Goal: Communication & Community: Answer question/provide support

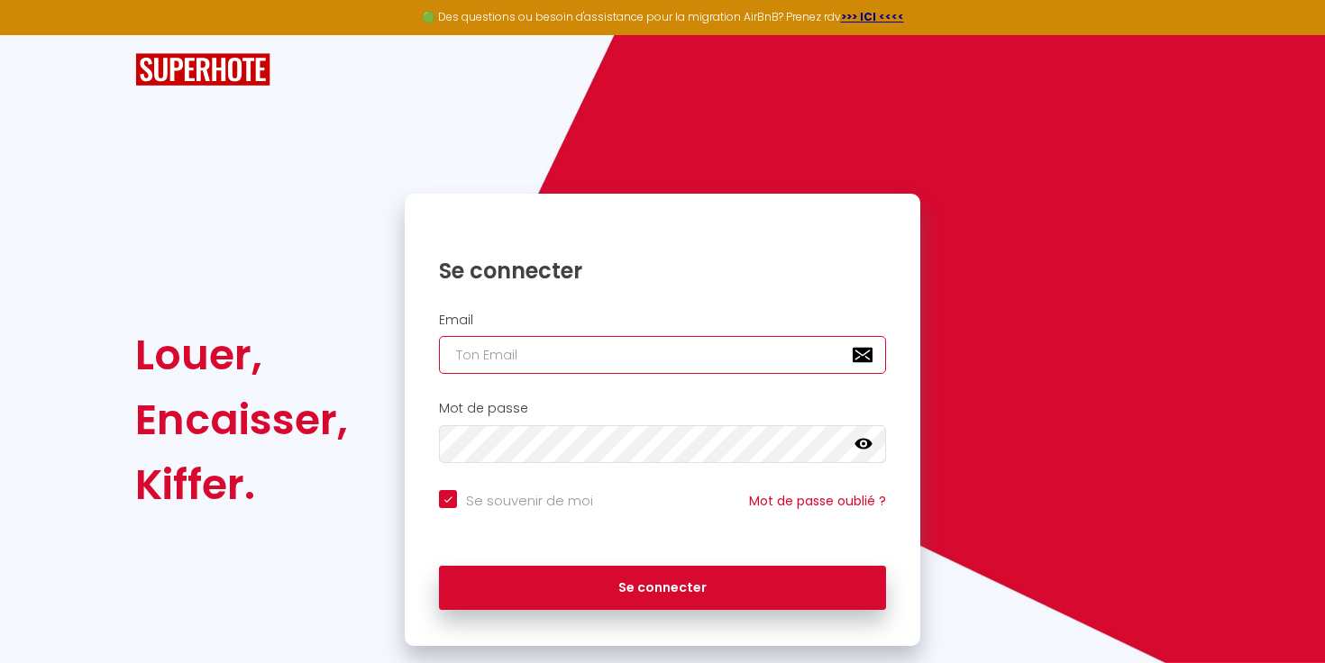
type input "[EMAIL_ADDRESS][DOMAIN_NAME]"
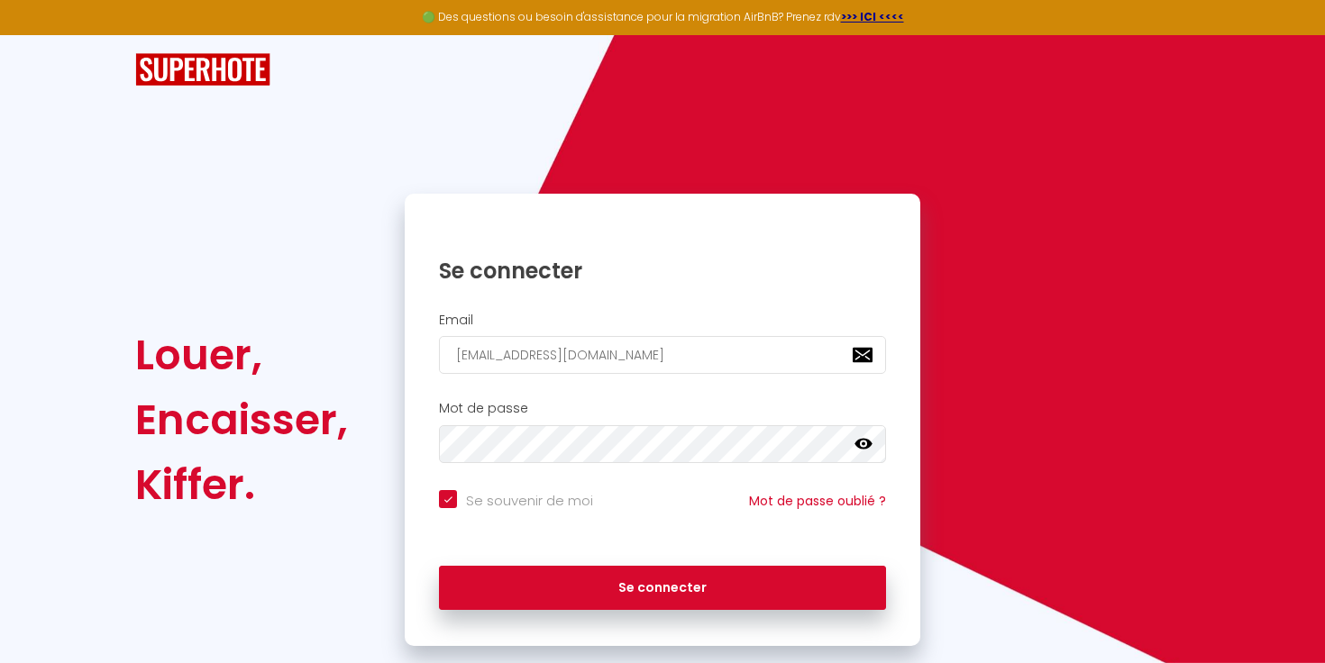
click at [570, 610] on div "Se connecter" at bounding box center [663, 588] width 516 height 81
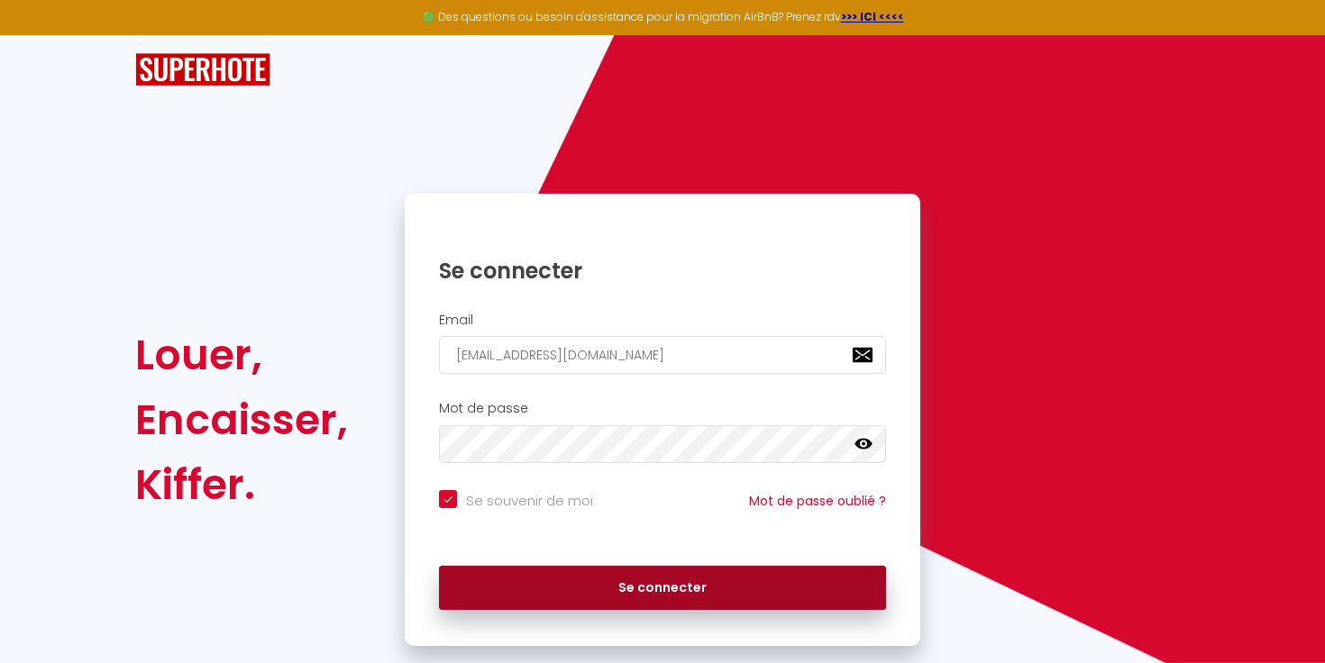
click at [572, 593] on button "Se connecter" at bounding box center [662, 588] width 447 height 45
checkbox input "true"
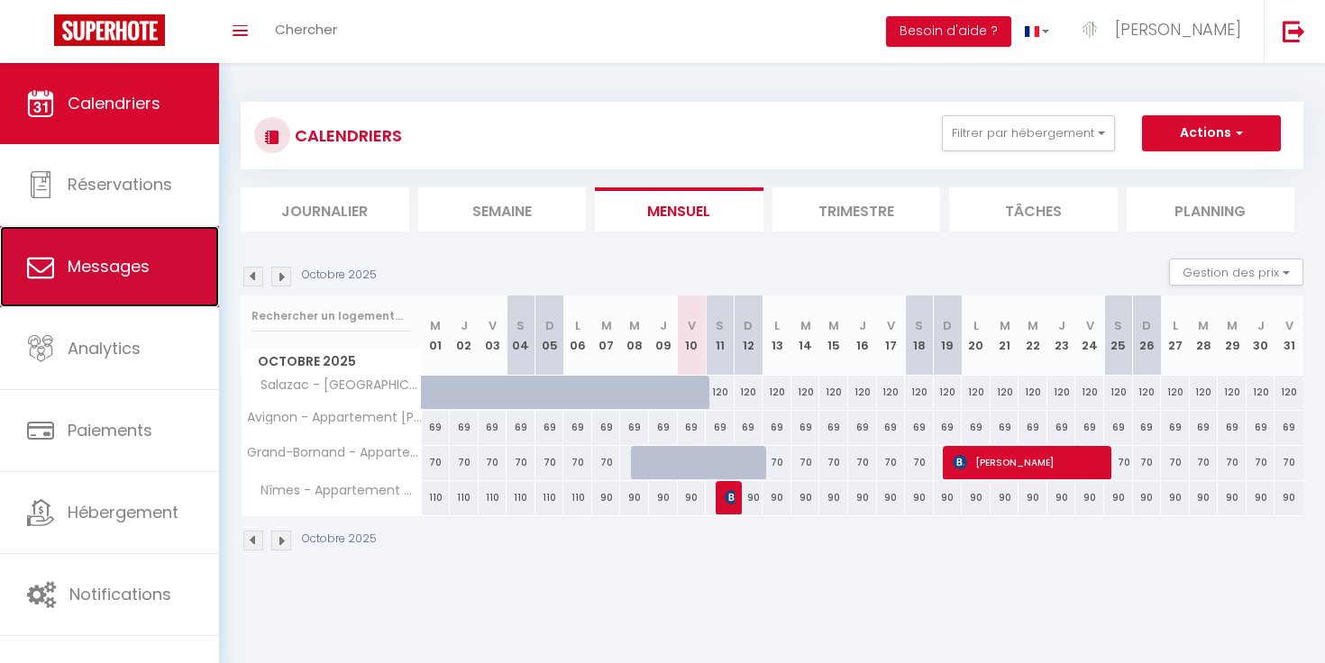
click at [74, 271] on span "Messages" at bounding box center [109, 266] width 82 height 23
select select "message"
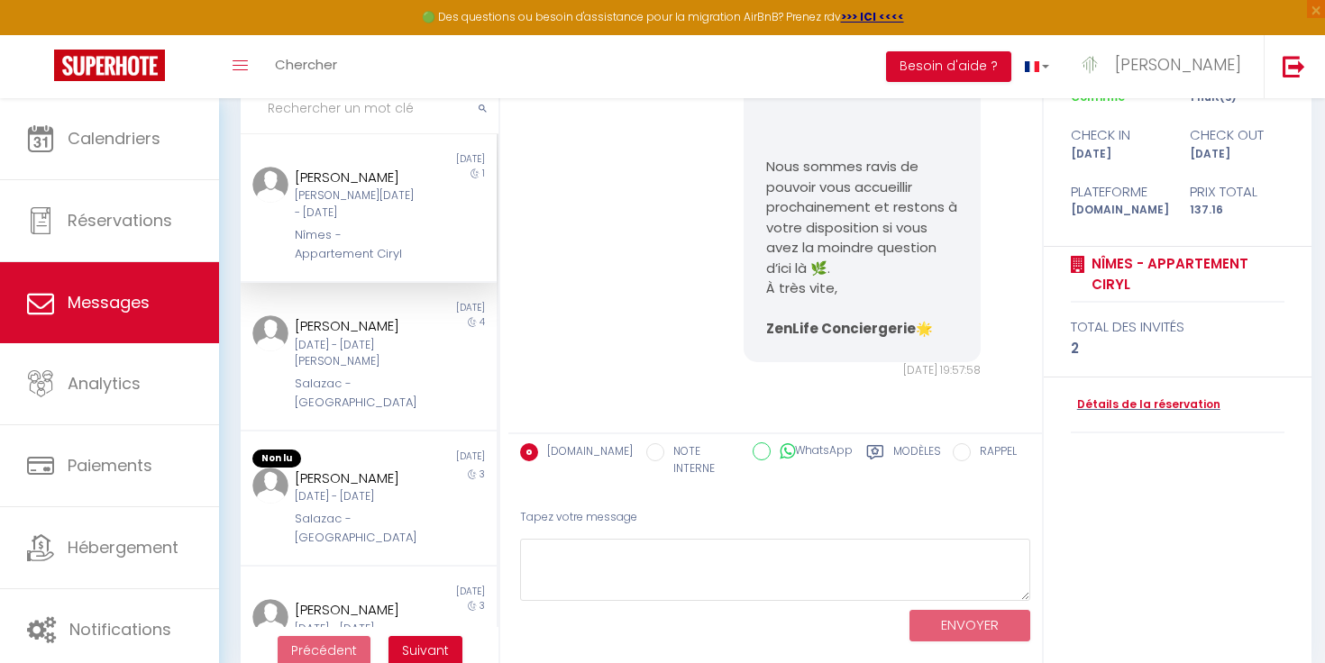
scroll to position [183, 0]
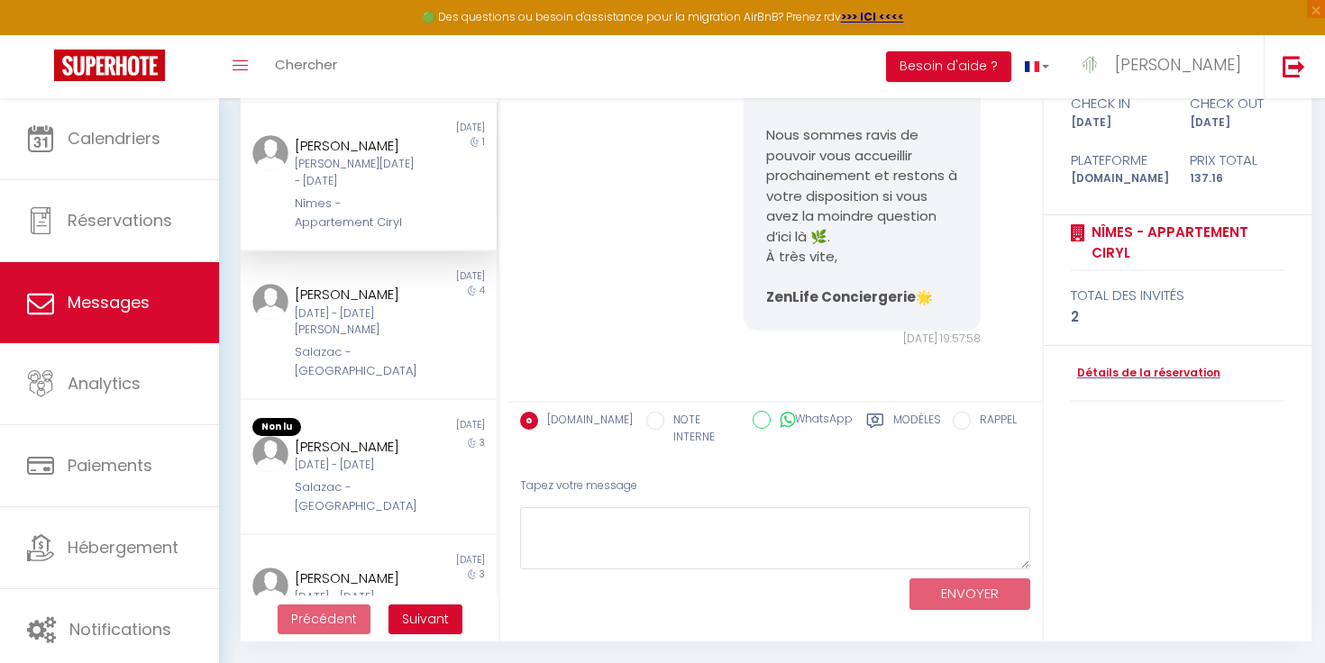
click at [893, 421] on label "Modèles" at bounding box center [917, 430] width 48 height 37
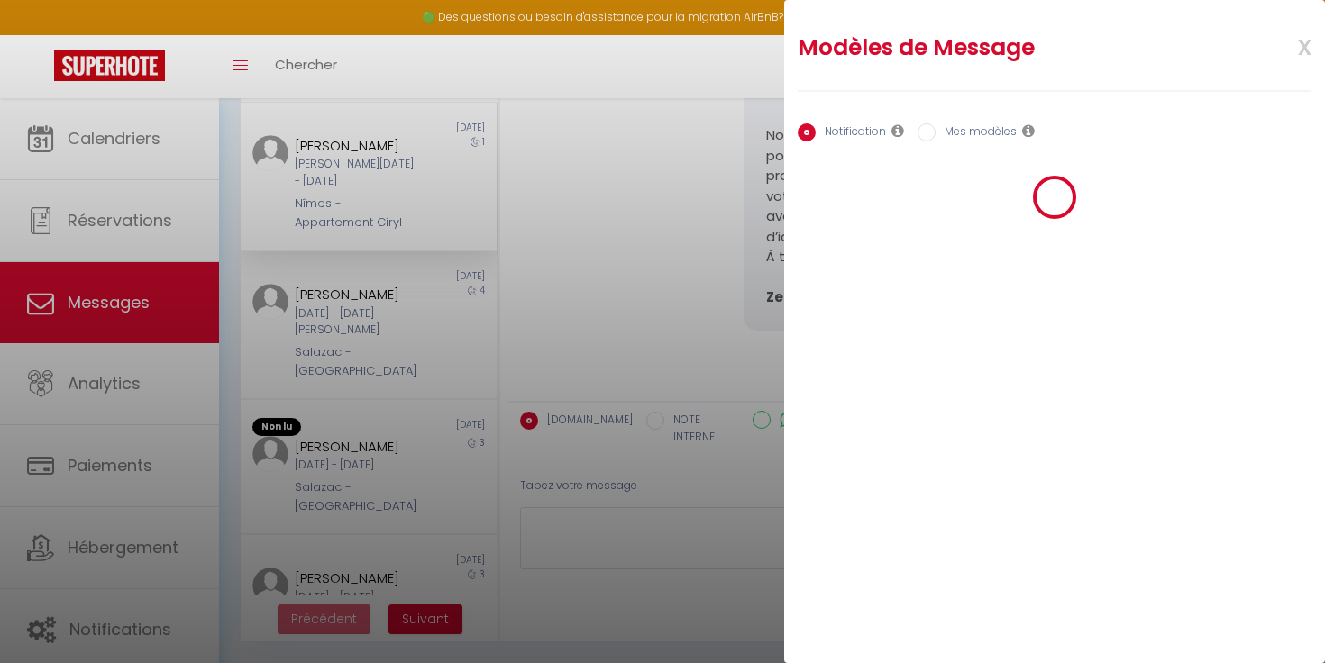
click at [963, 133] on label "Mes modèles" at bounding box center [976, 133] width 81 height 20
click at [936, 133] on input "Mes modèles" at bounding box center [926, 132] width 18 height 18
radio input "true"
click at [852, 130] on label "Notification" at bounding box center [851, 133] width 70 height 20
click at [816, 130] on input "Notification" at bounding box center [807, 132] width 18 height 18
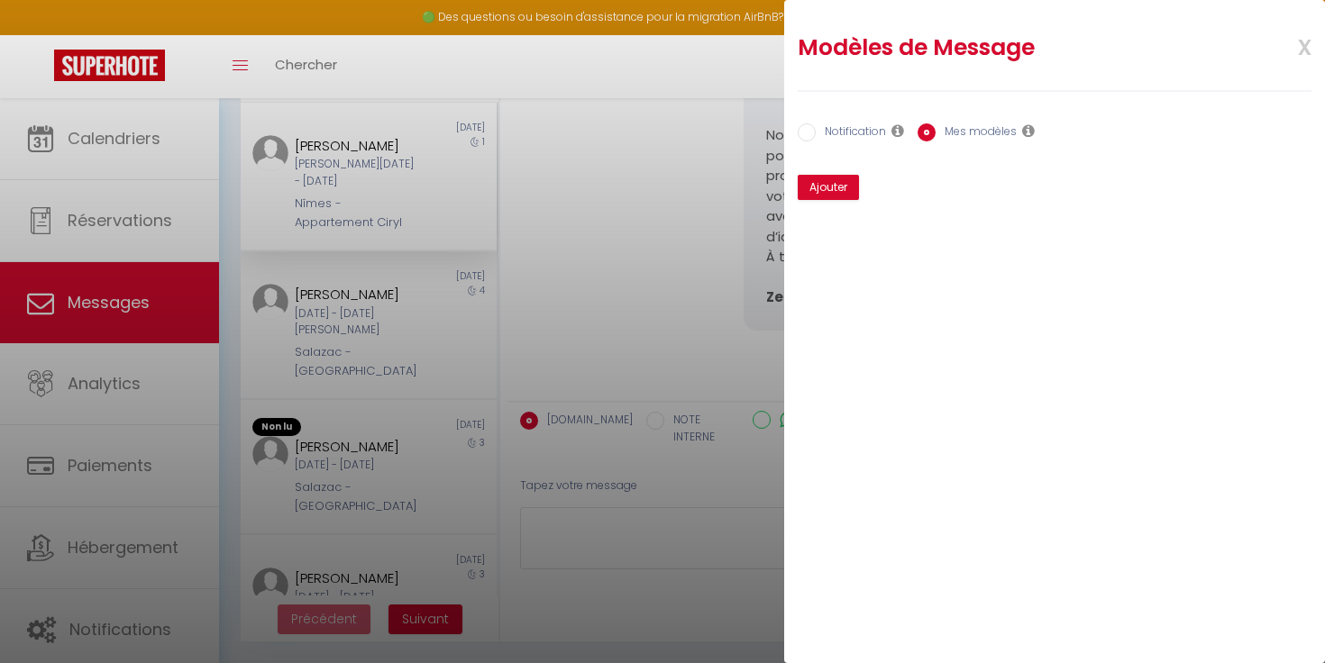
radio input "true"
click at [990, 133] on label "Mes modèles" at bounding box center [976, 133] width 81 height 20
click at [936, 133] on input "Mes modèles" at bounding box center [926, 132] width 18 height 18
radio input "true"
radio input "false"
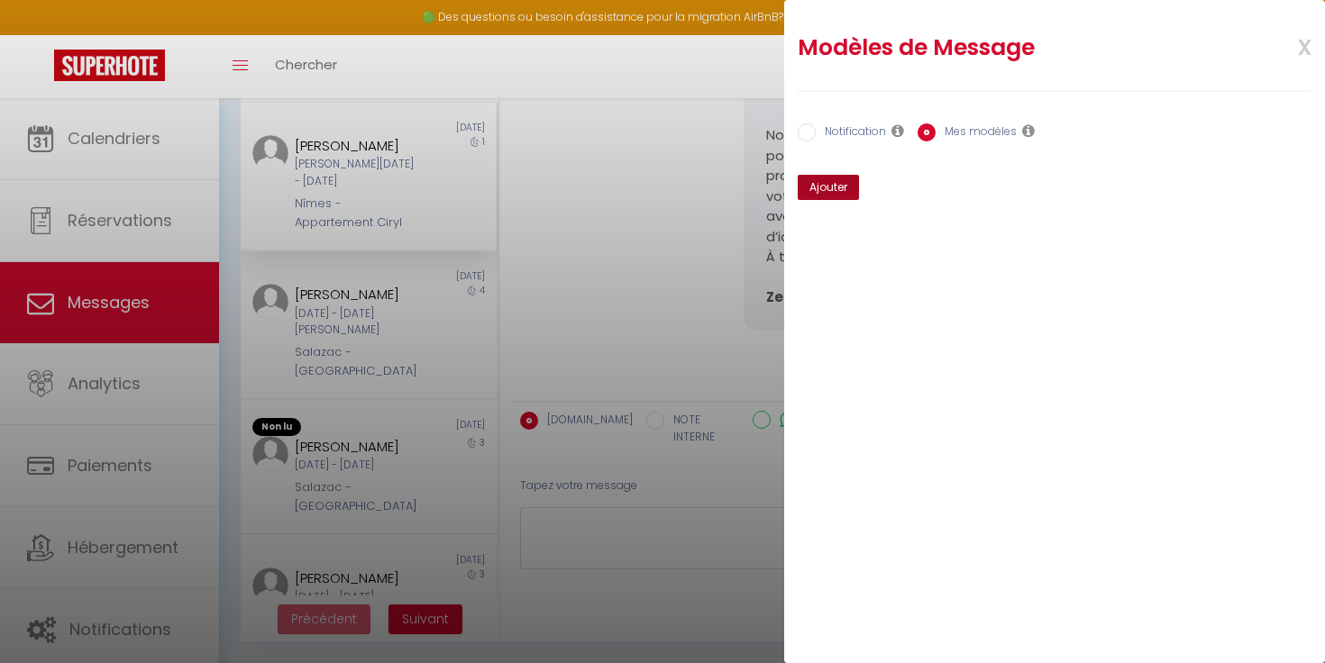
click at [816, 195] on button "Ajouter" at bounding box center [828, 187] width 61 height 25
click at [1304, 43] on span "x" at bounding box center [1283, 45] width 57 height 42
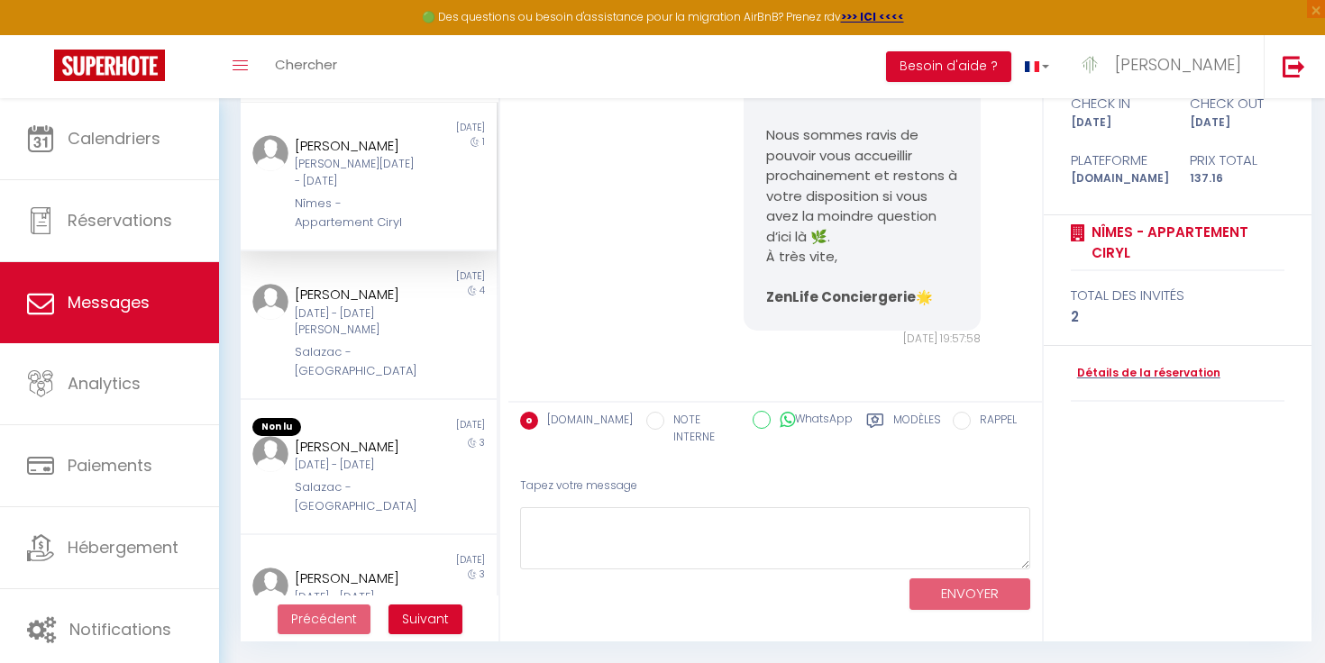
scroll to position [424, 0]
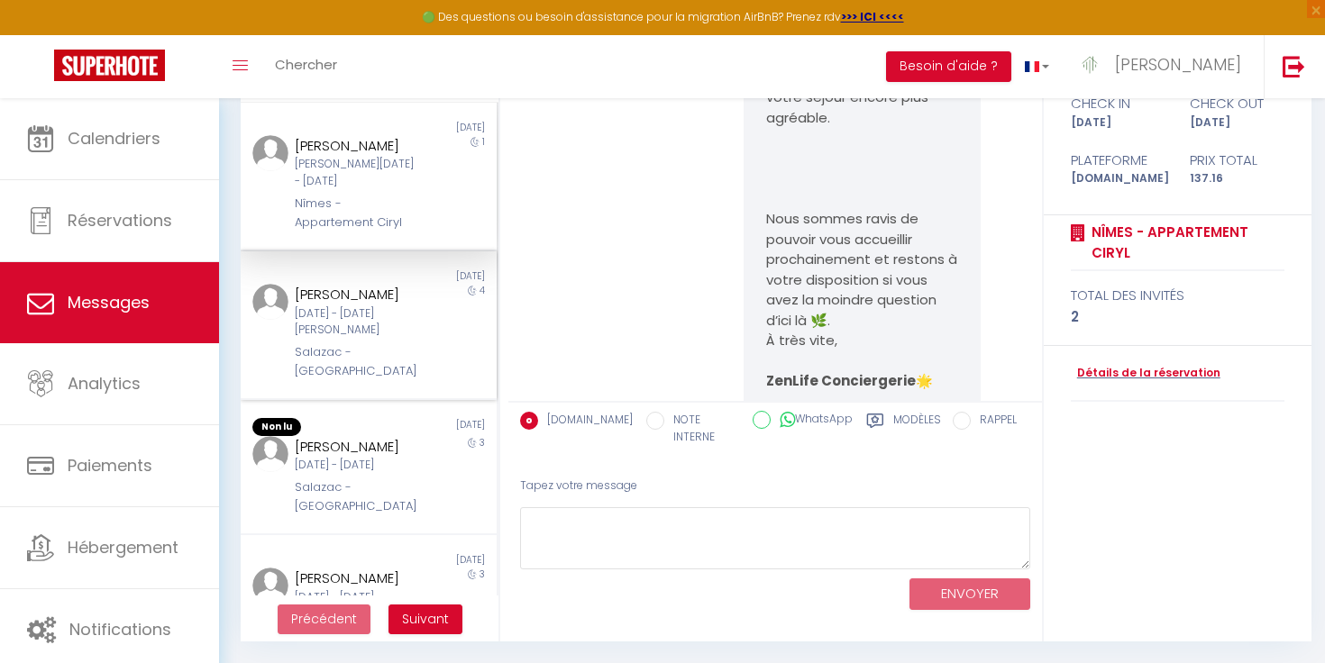
click at [332, 373] on div "Non lu [DATE] [PERSON_NAME] [DATE] - [DATE][PERSON_NAME] - [GEOGRAPHIC_DATA] 4" at bounding box center [369, 325] width 256 height 149
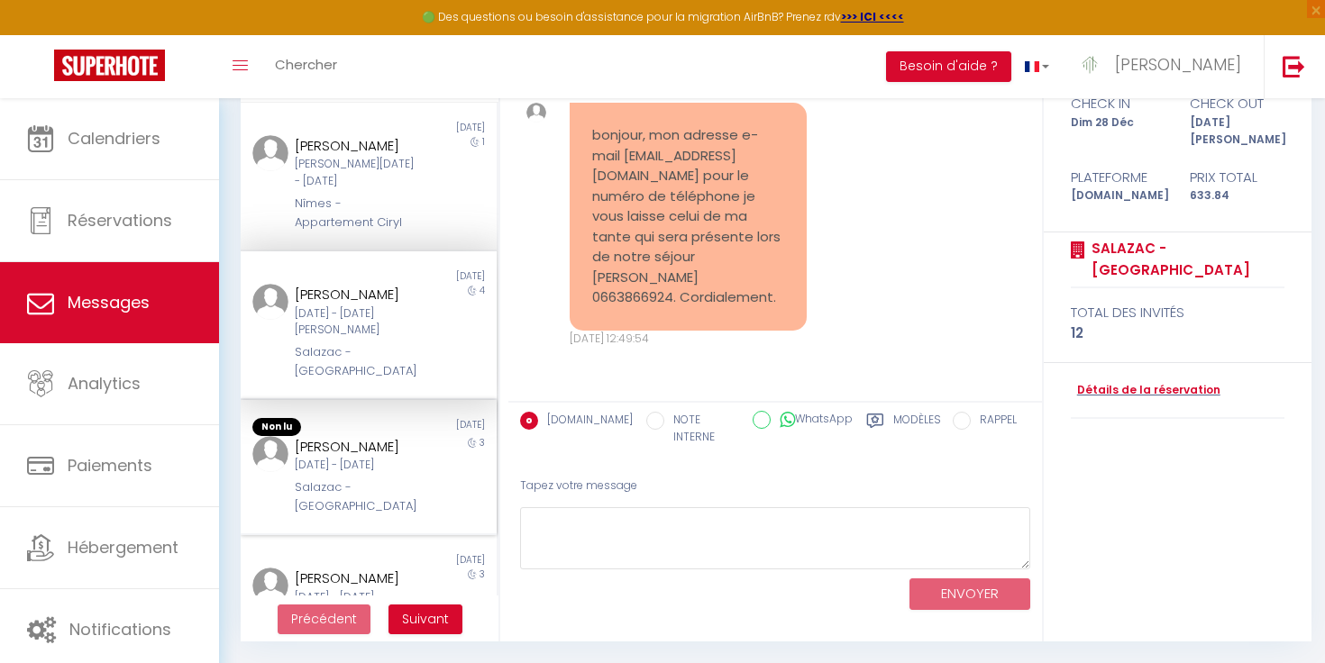
click at [338, 436] on div "[PERSON_NAME]" at bounding box center [358, 447] width 126 height 22
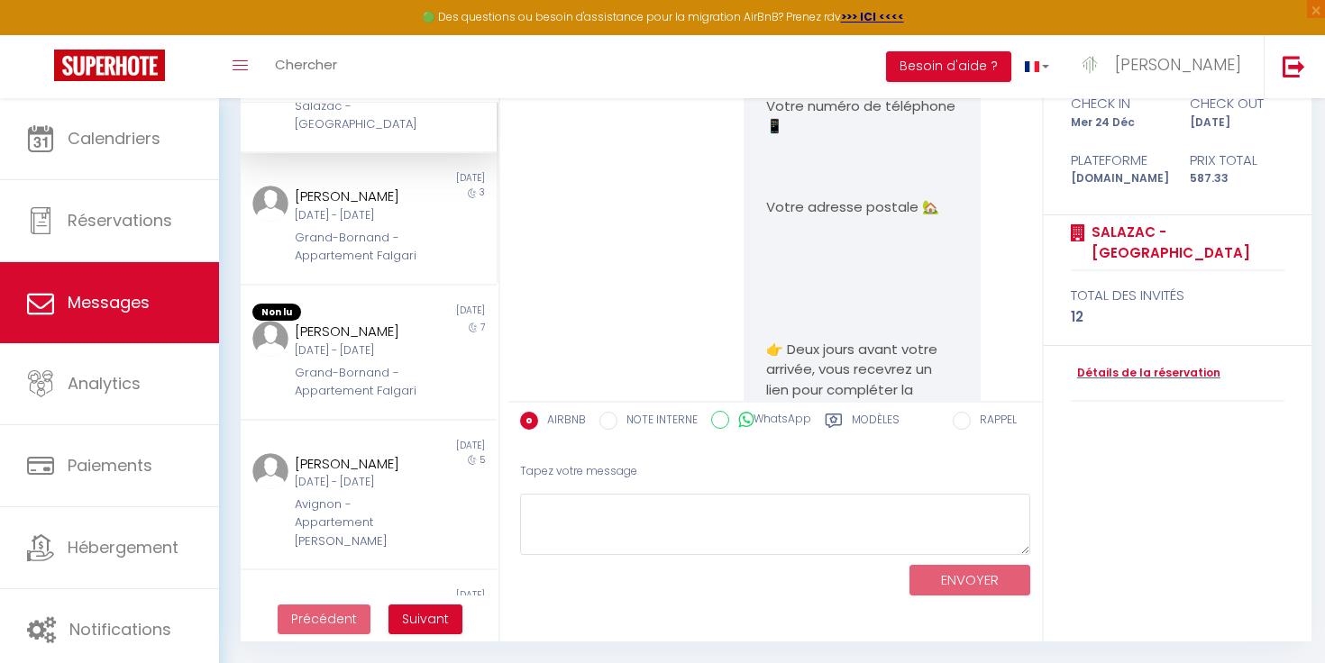
scroll to position [794, 0]
click at [366, 419] on div "Non lu [DATE] [PERSON_NAME] [DATE] - [PERSON_NAME][DATE] Grand-[GEOGRAPHIC_DATA…" at bounding box center [369, 354] width 256 height 132
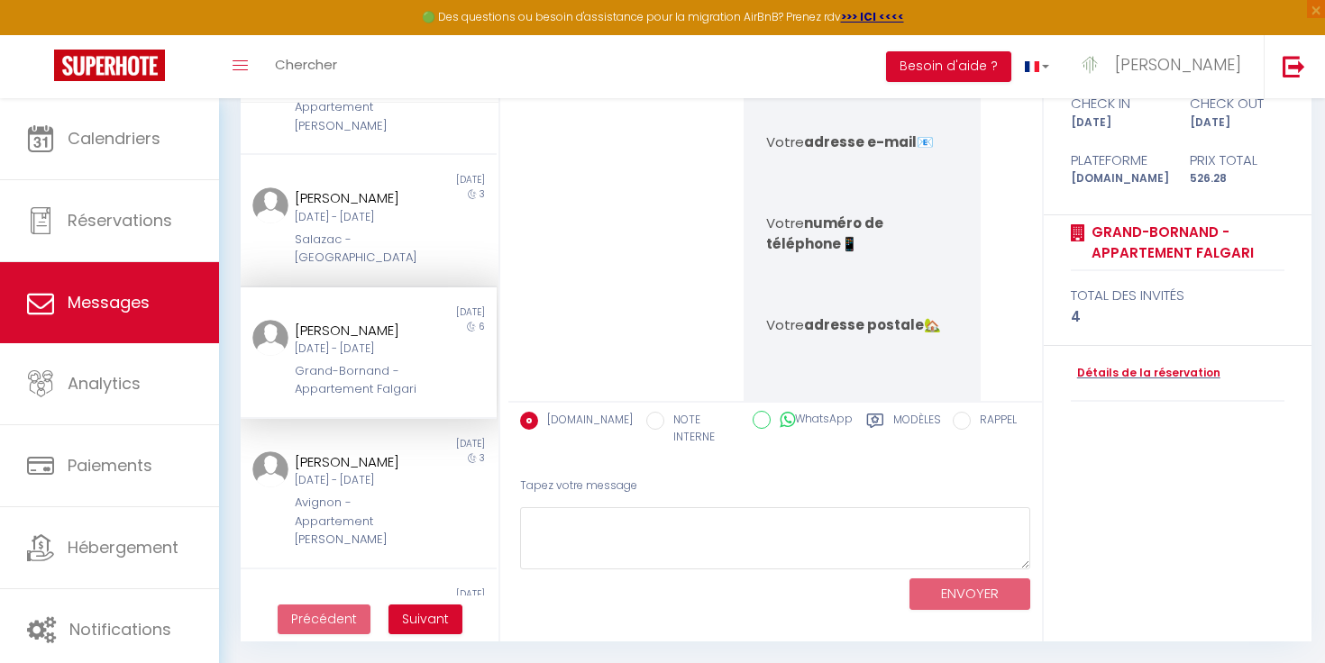
scroll to position [1018, 0]
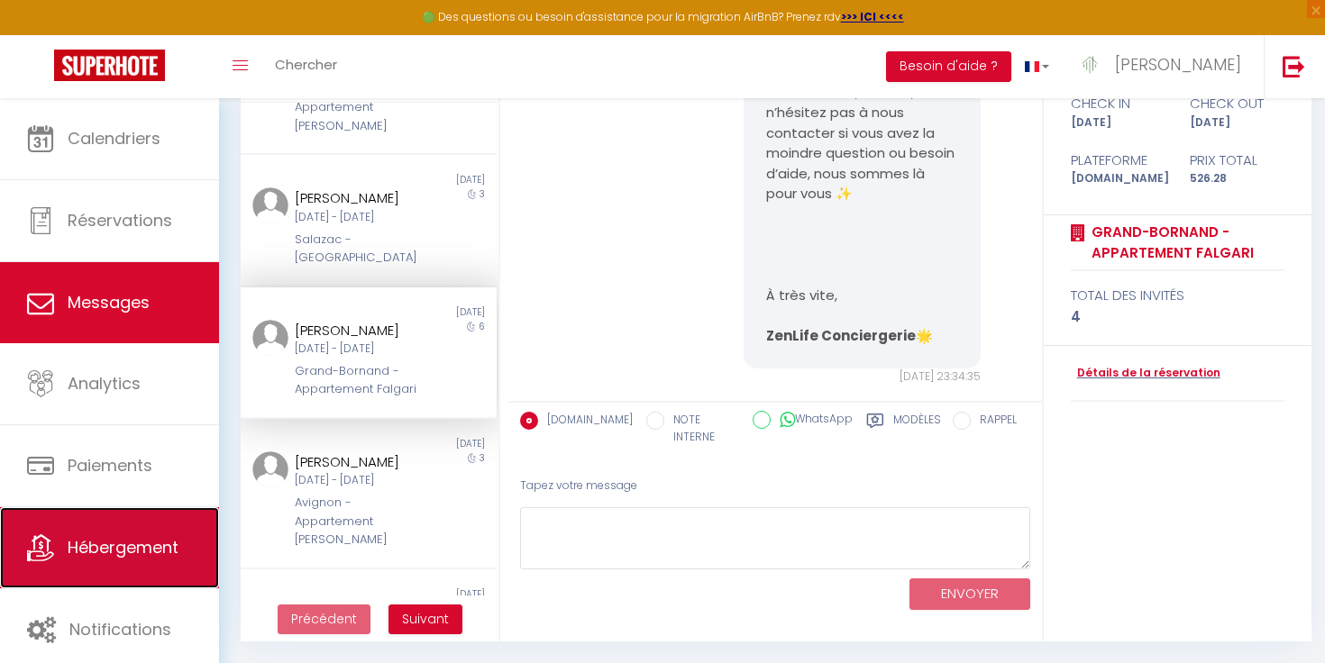
click at [217, 568] on link "Hébergement" at bounding box center [109, 547] width 219 height 81
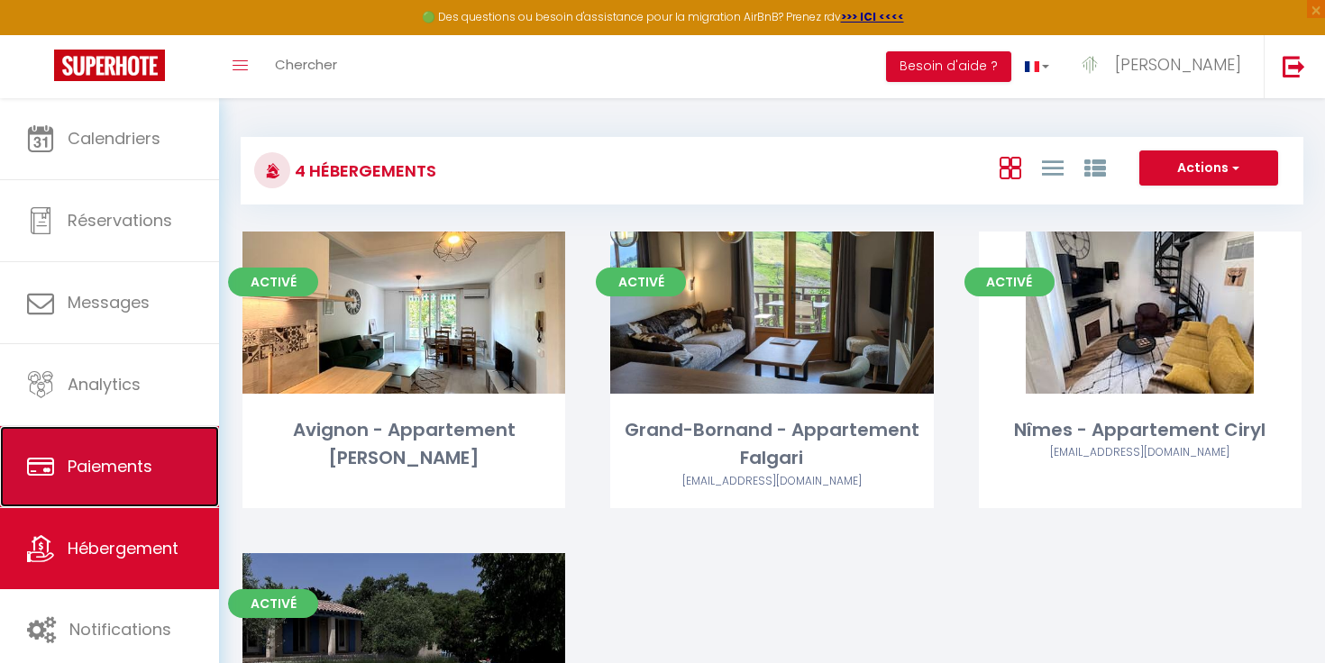
click at [135, 467] on span "Paiements" at bounding box center [110, 466] width 85 height 23
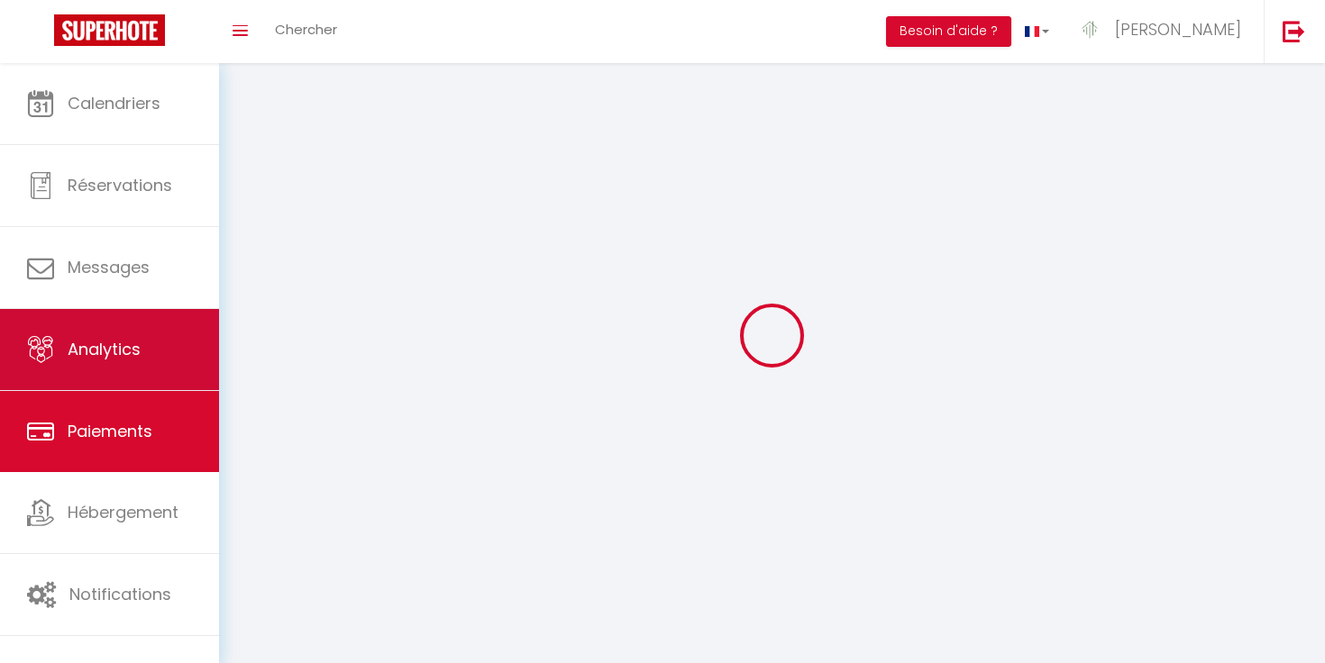
select select "2"
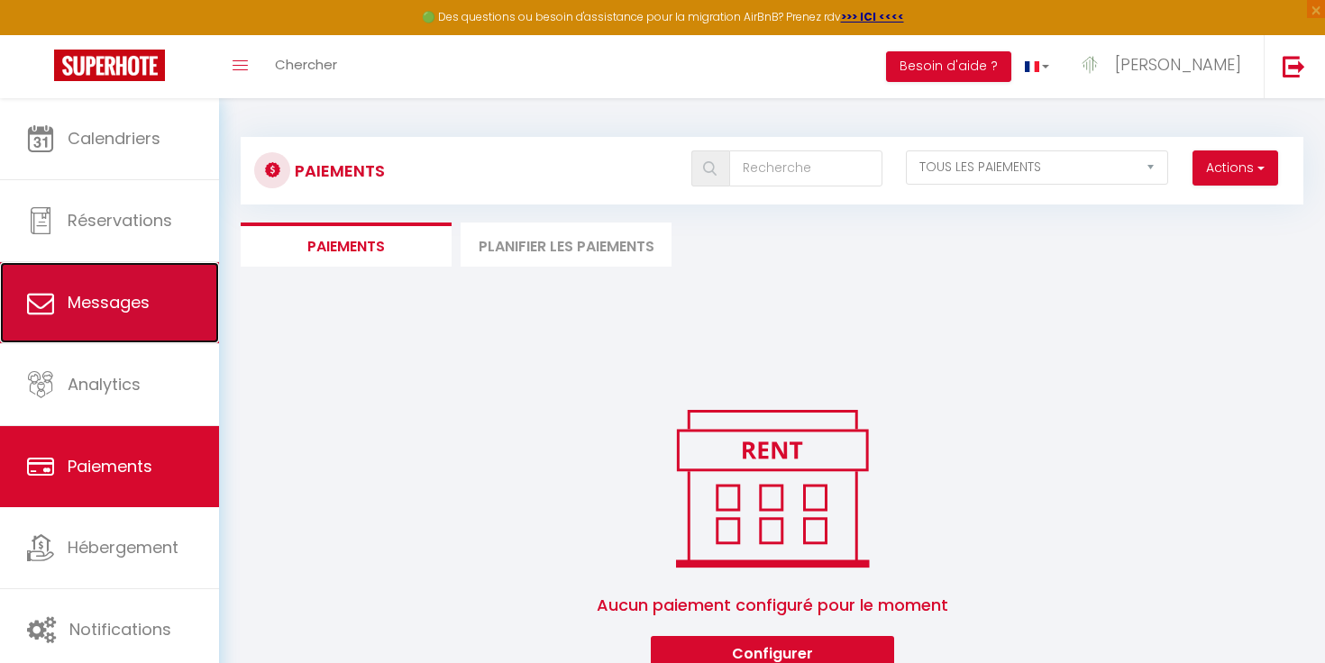
click at [139, 277] on link "Messages" at bounding box center [109, 302] width 219 height 81
select select "message"
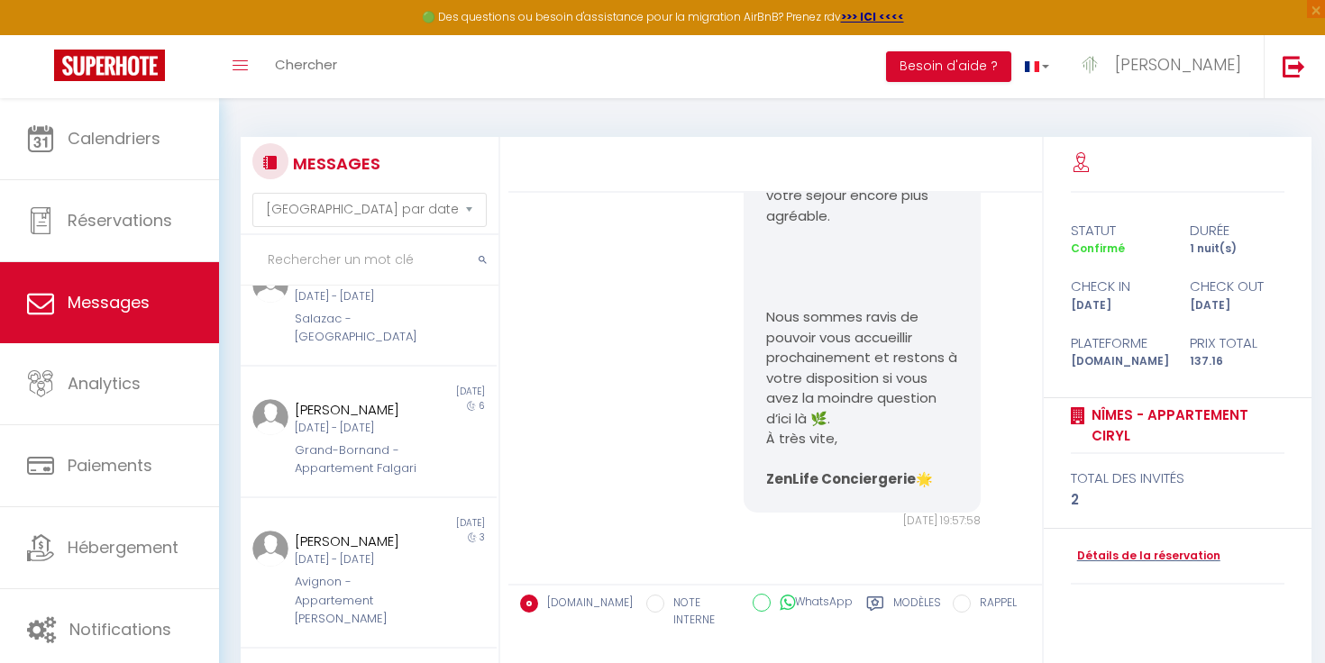
scroll to position [183, 0]
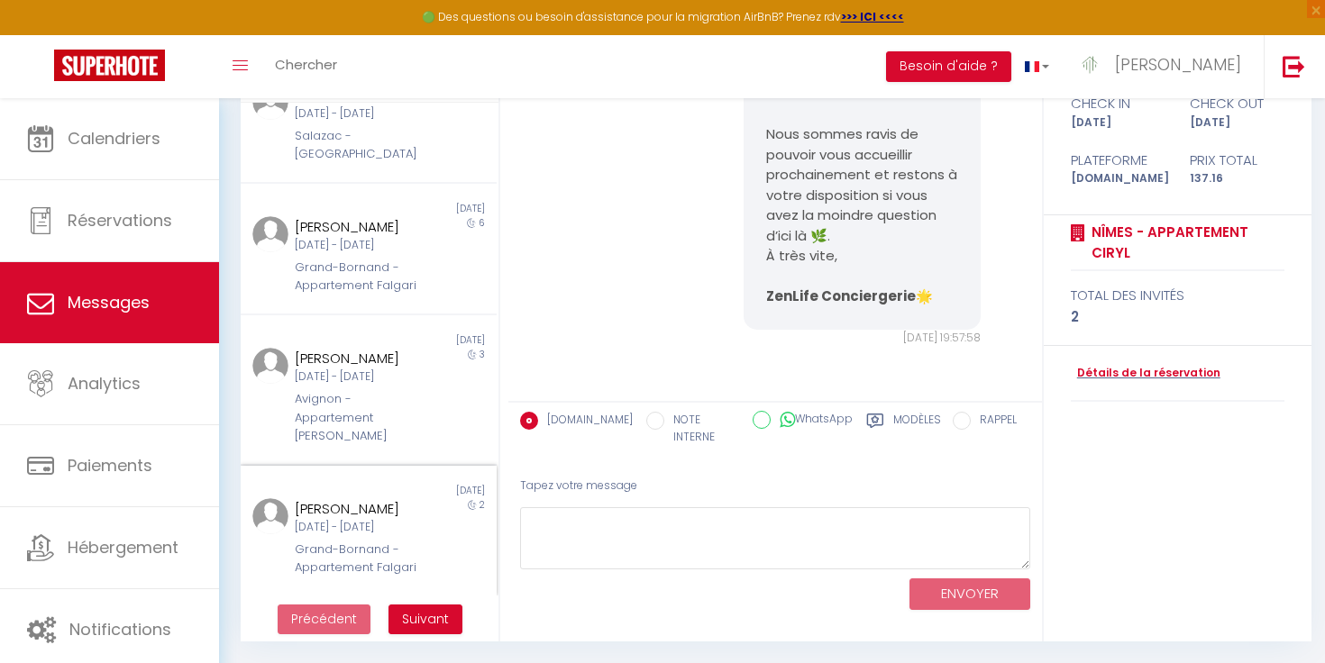
click at [362, 498] on div "[PERSON_NAME]" at bounding box center [358, 509] width 126 height 22
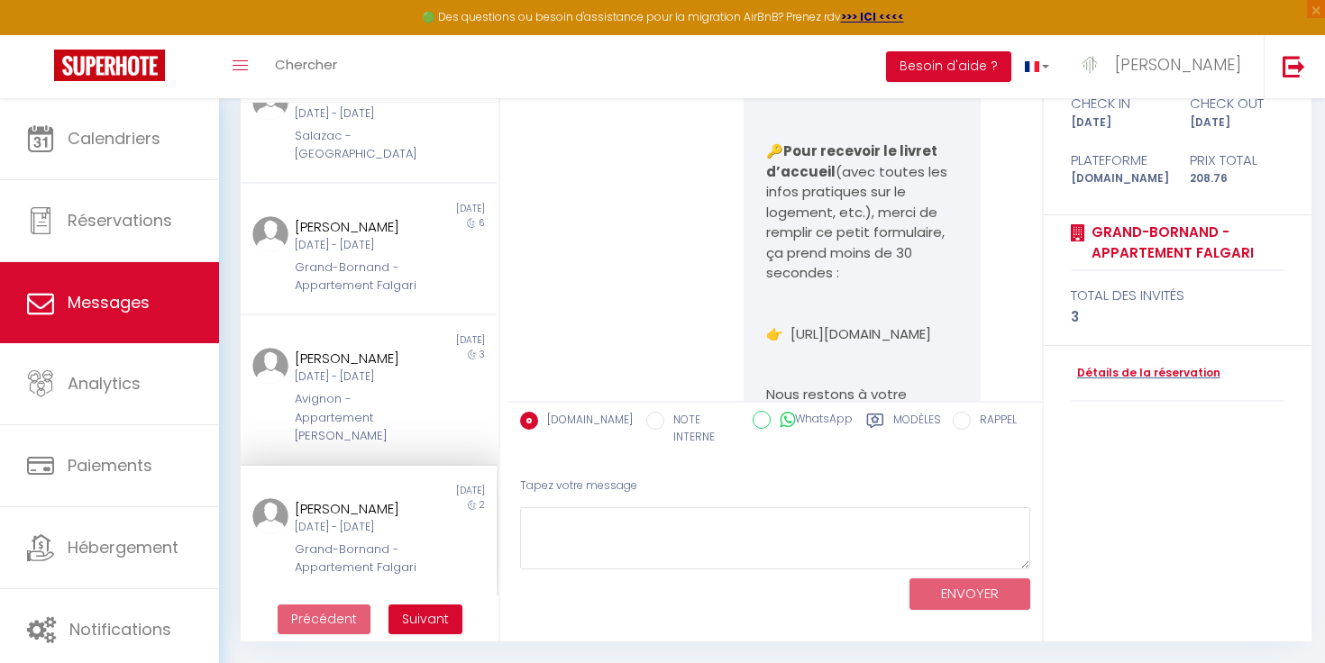
scroll to position [2254, 0]
click at [974, 422] on label "RAPPEL" at bounding box center [994, 422] width 46 height 20
click at [971, 422] on input "RAPPEL" at bounding box center [962, 421] width 18 height 18
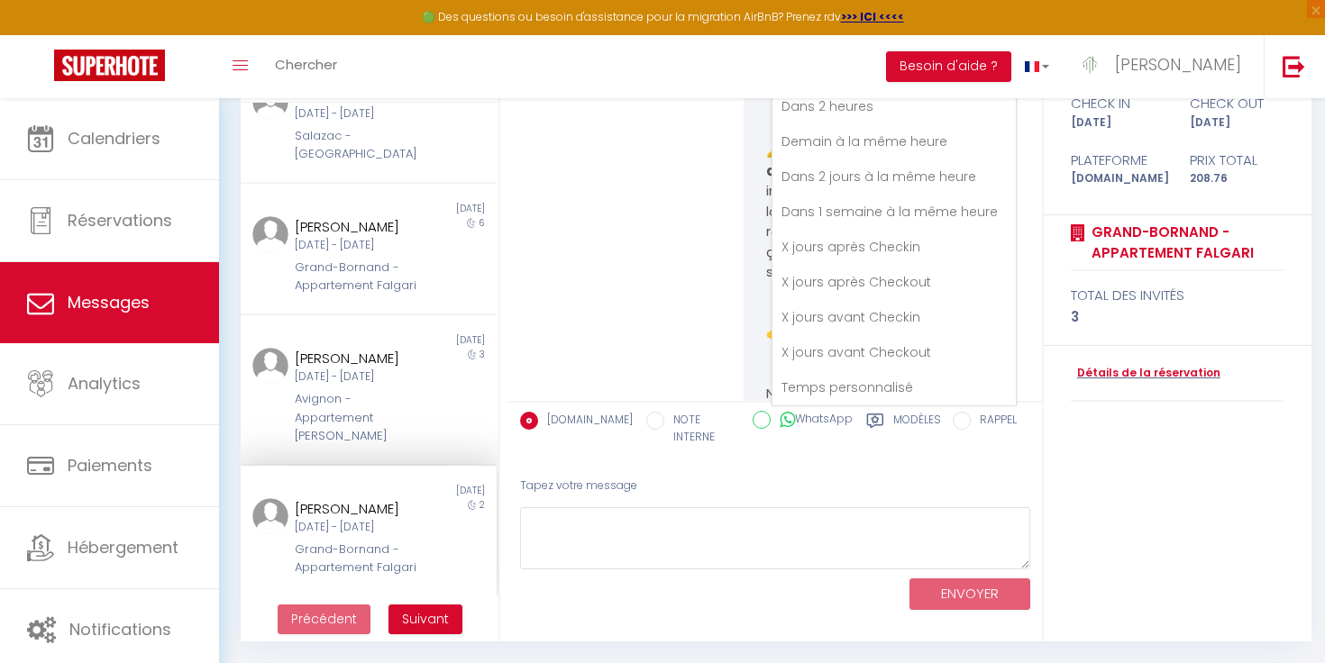
click at [853, 471] on div "Tapez votre message" at bounding box center [775, 486] width 510 height 44
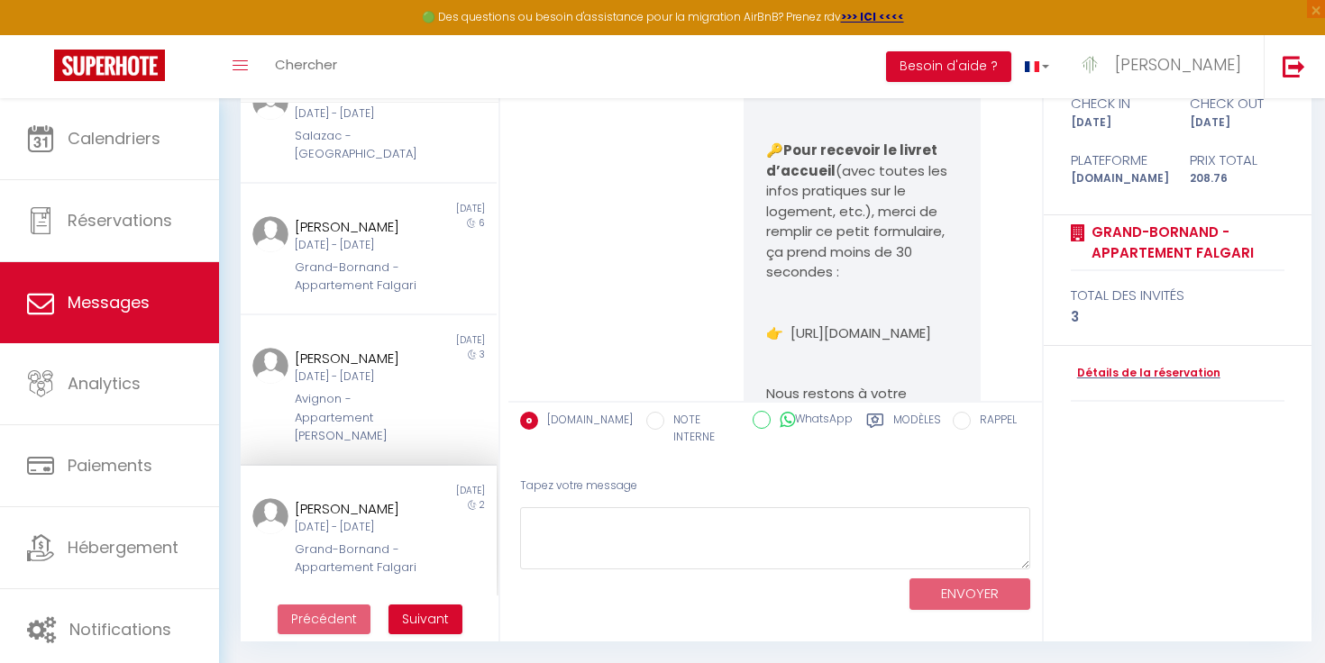
click at [896, 412] on label "Modèles" at bounding box center [917, 430] width 48 height 37
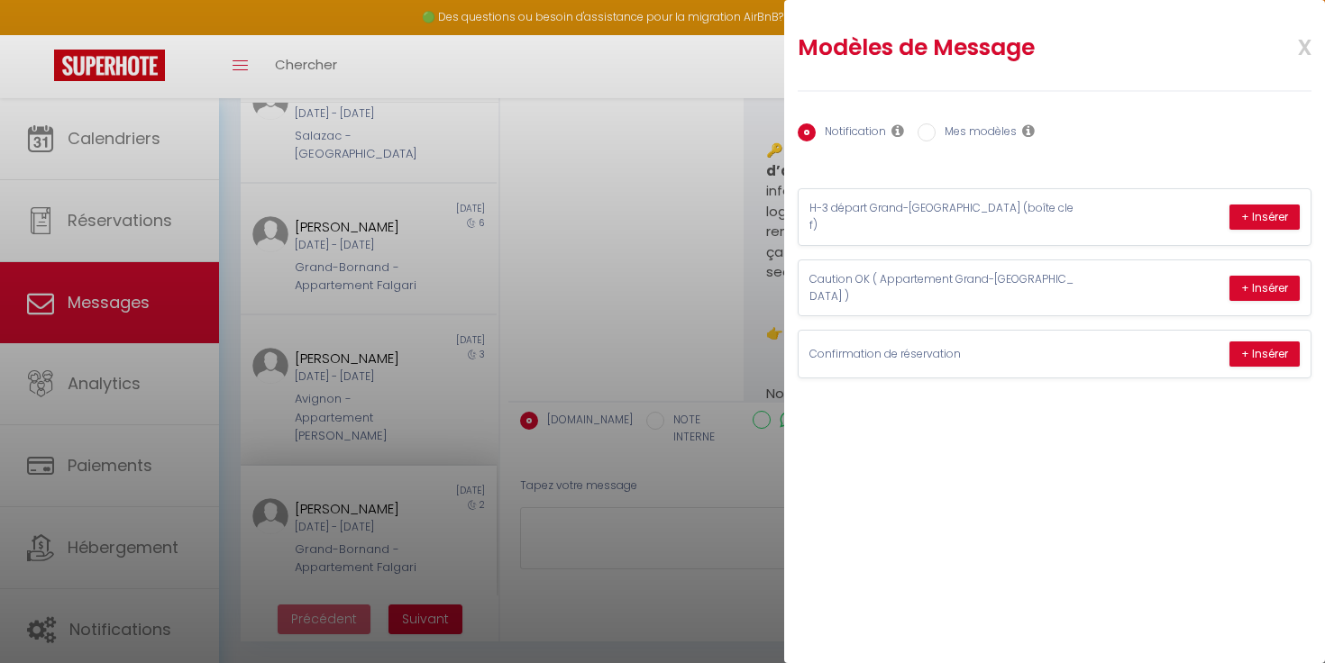
click at [947, 137] on label "Mes modèles" at bounding box center [976, 133] width 81 height 20
click at [936, 137] on input "Mes modèles" at bounding box center [926, 132] width 18 height 18
radio input "true"
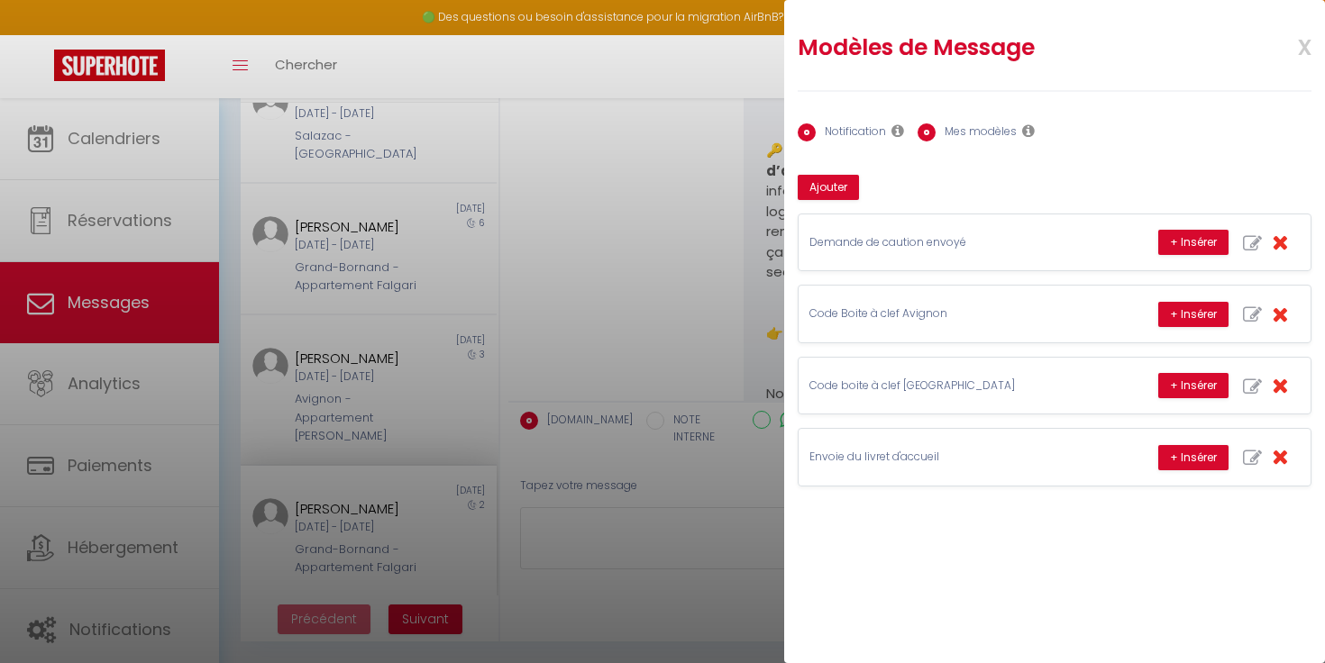
radio input "false"
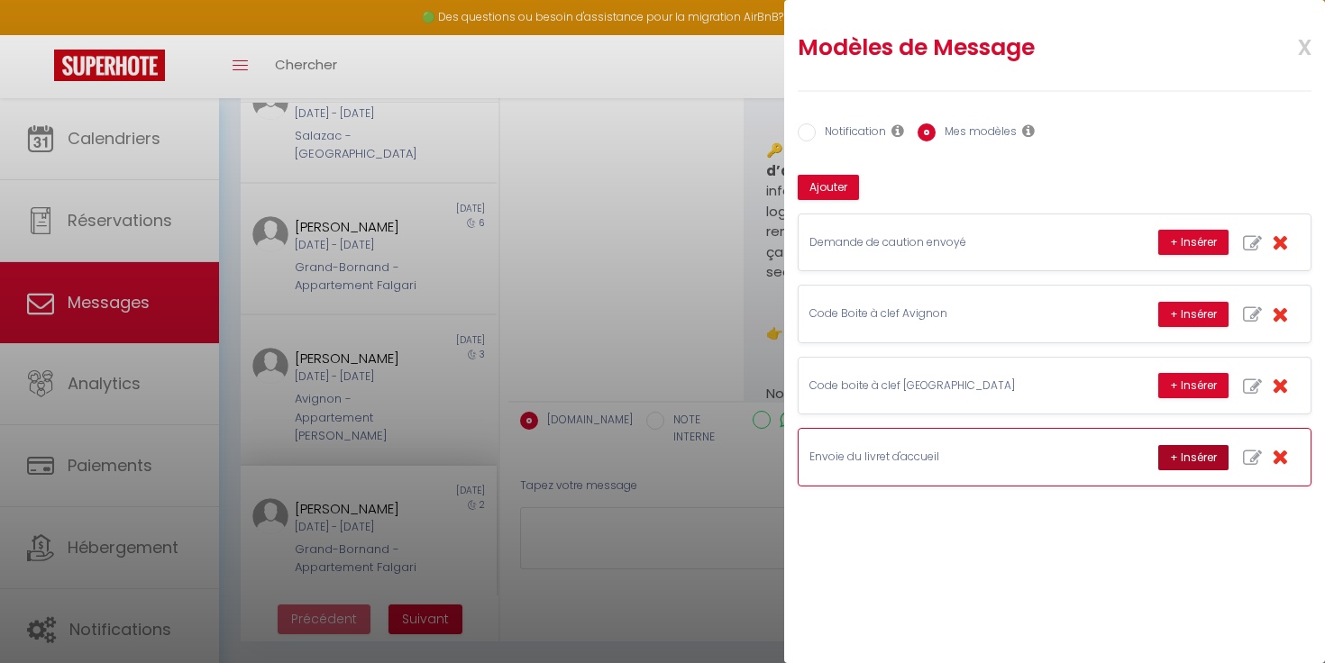
click at [1197, 452] on button "+ Insérer" at bounding box center [1193, 457] width 70 height 25
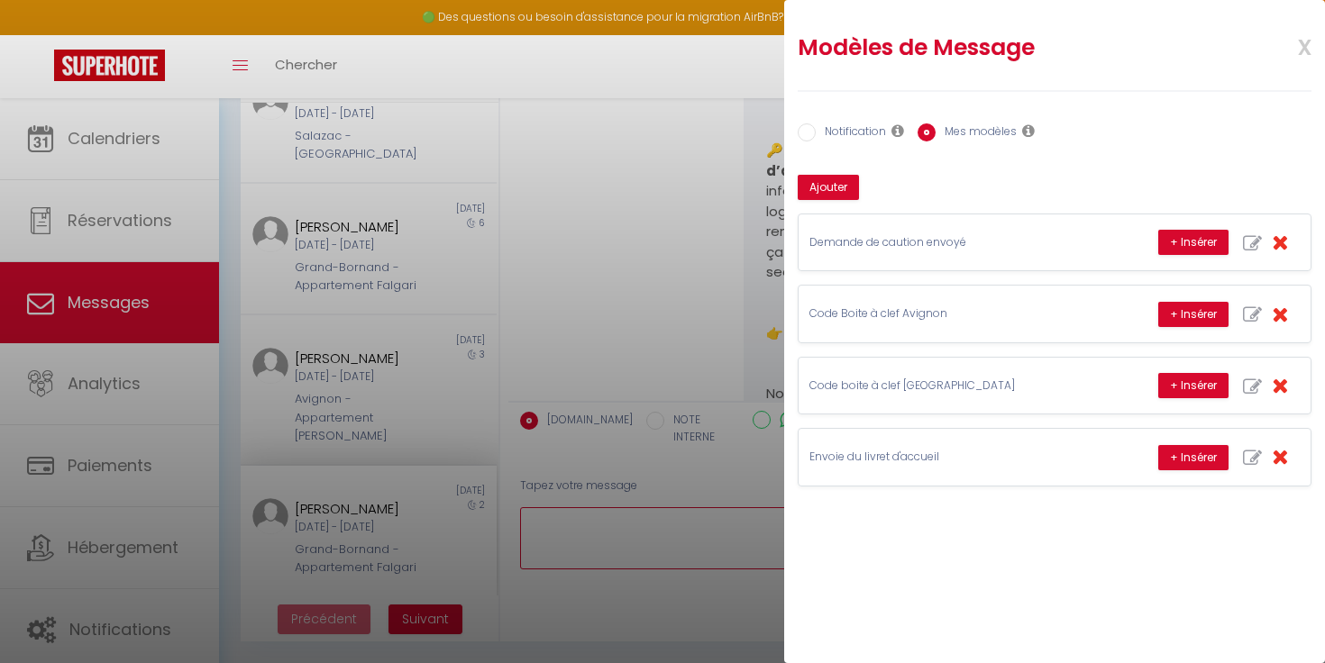
type textarea "Bonjour [PERSON_NAME], Voici votre livret d’accueil : [URL][DOMAIN_NAME] . Vous…"
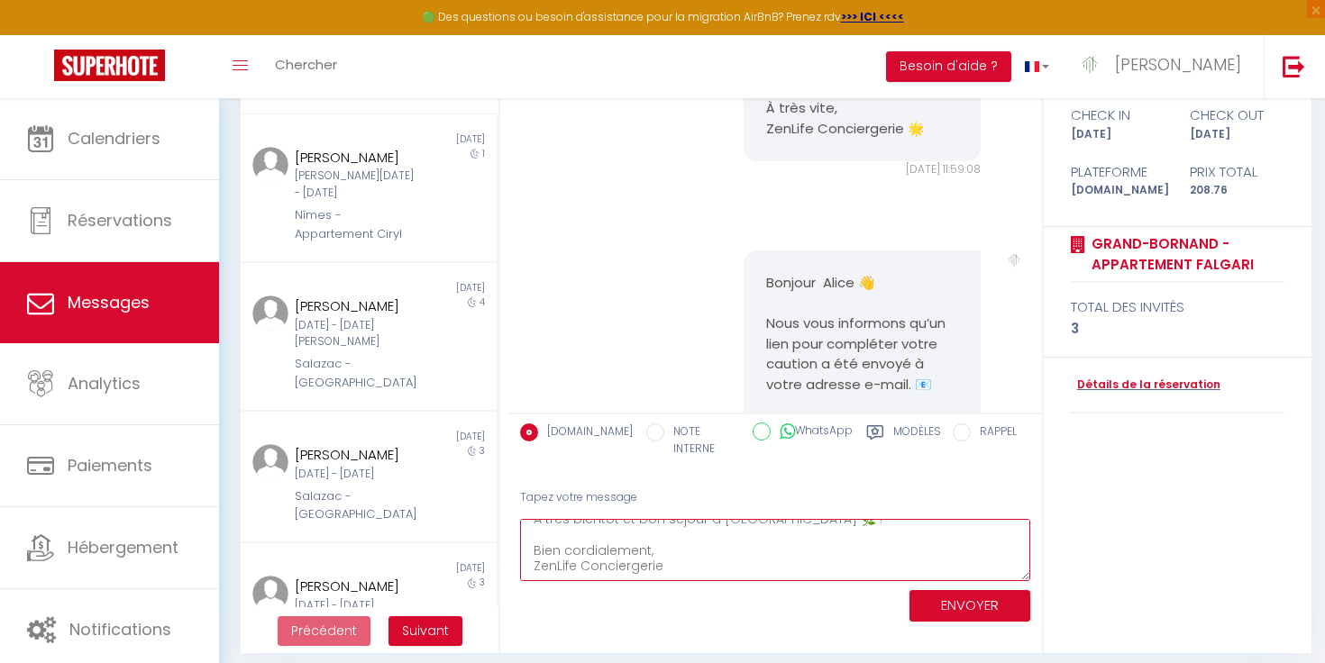
scroll to position [158, 0]
drag, startPoint x: 531, startPoint y: 520, endPoint x: 675, endPoint y: 589, distance: 159.6
click at [675, 589] on div "Tapez votre message Bonjour [PERSON_NAME], Voici votre livret d’accueil : [URL]…" at bounding box center [775, 552] width 534 height 153
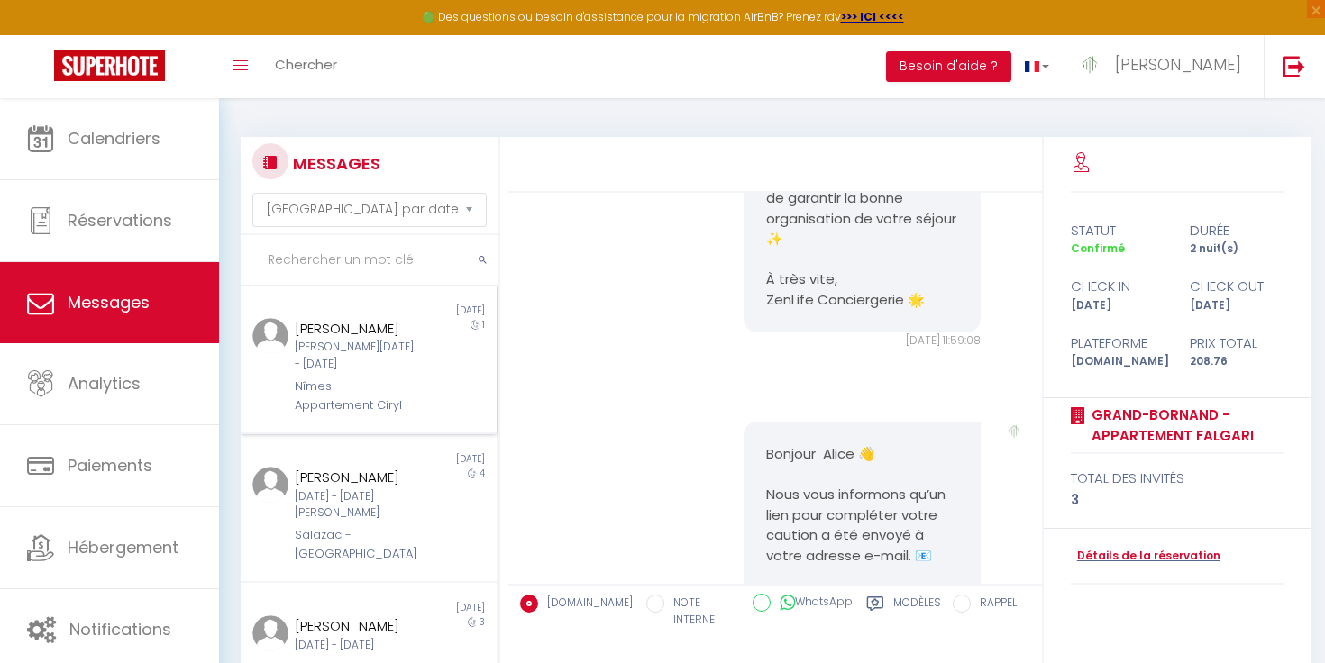
click at [374, 318] on div "[PERSON_NAME]" at bounding box center [358, 329] width 126 height 22
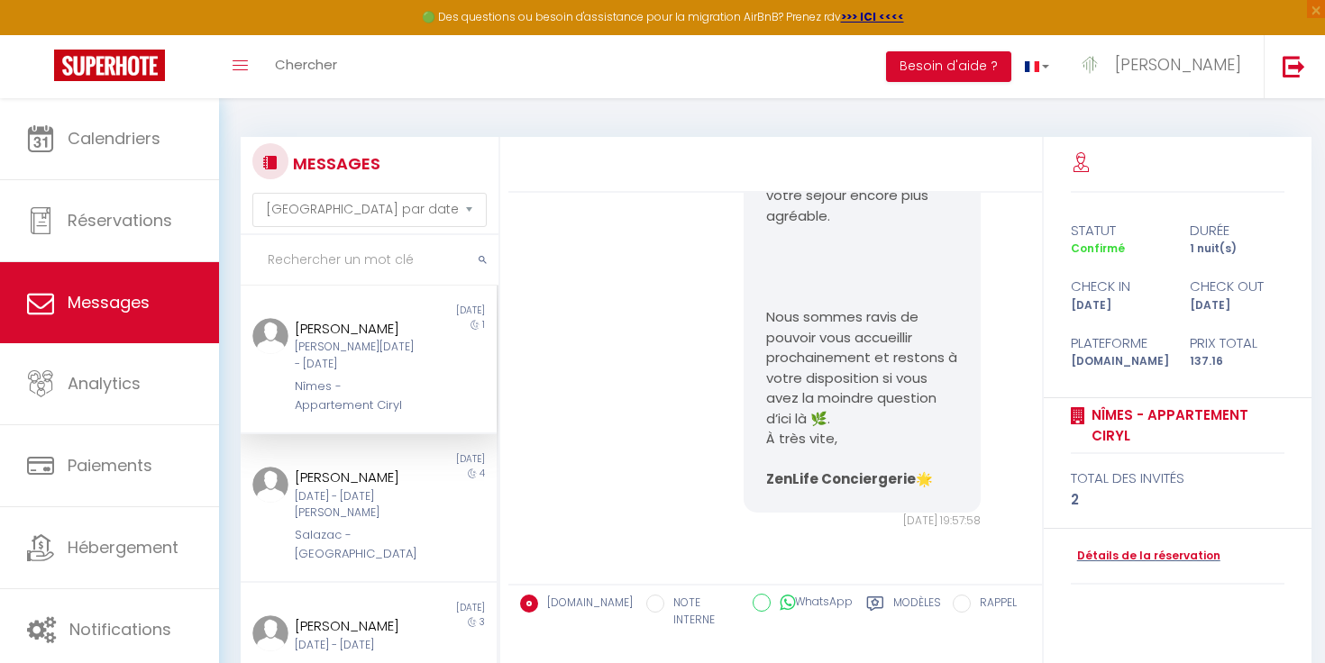
click at [904, 598] on label "Modèles" at bounding box center [917, 613] width 48 height 37
radio input "true"
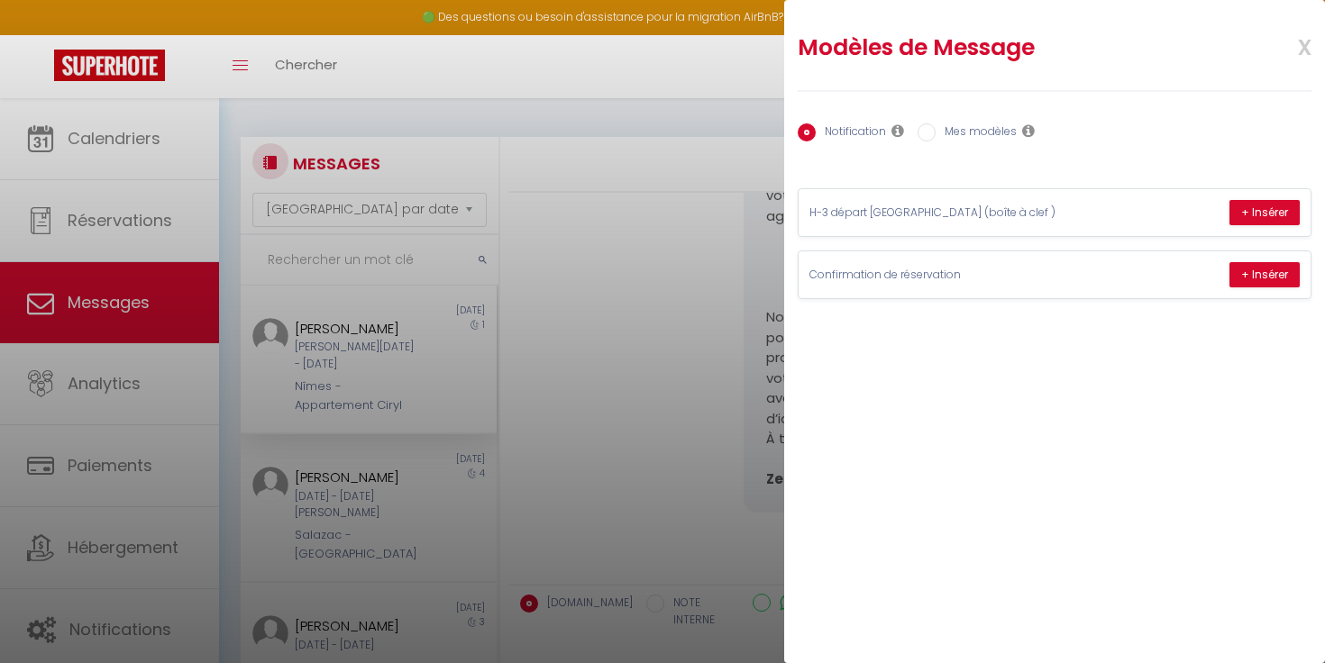
click at [997, 135] on label "Mes modèles" at bounding box center [976, 133] width 81 height 20
click at [936, 135] on input "Mes modèles" at bounding box center [926, 132] width 18 height 18
radio input "true"
radio input "false"
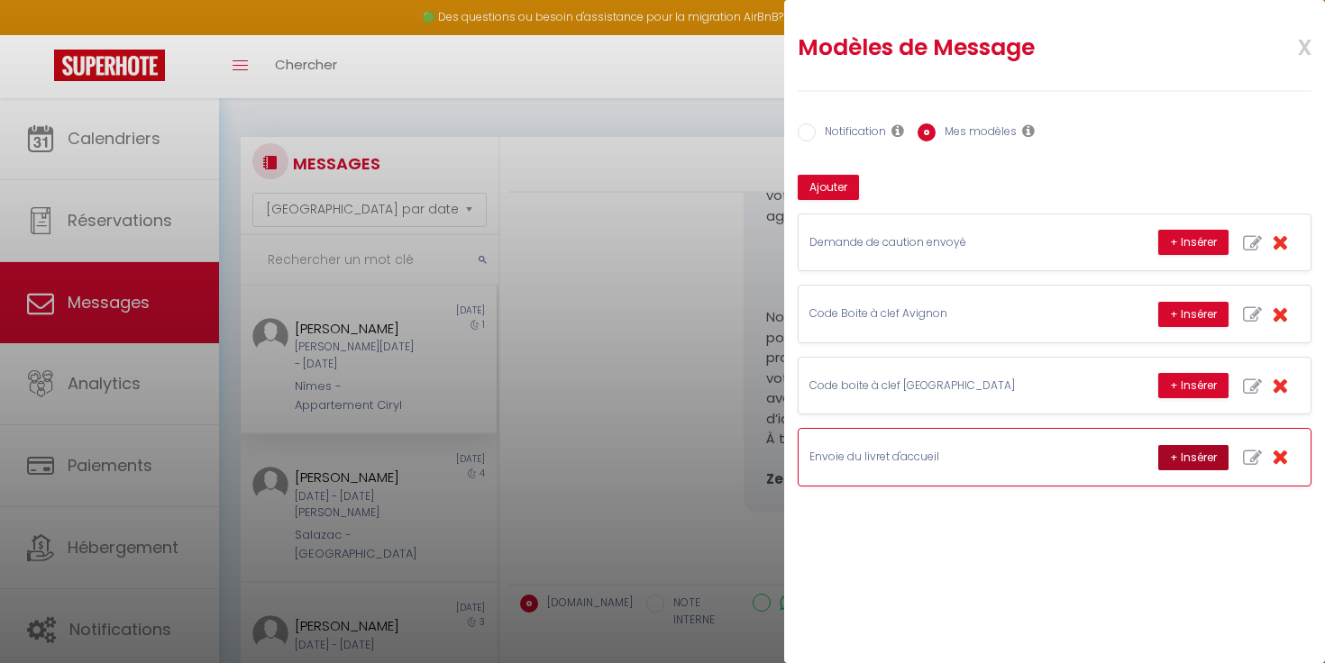
click at [1174, 455] on button "+ Insérer" at bounding box center [1193, 457] width 70 height 25
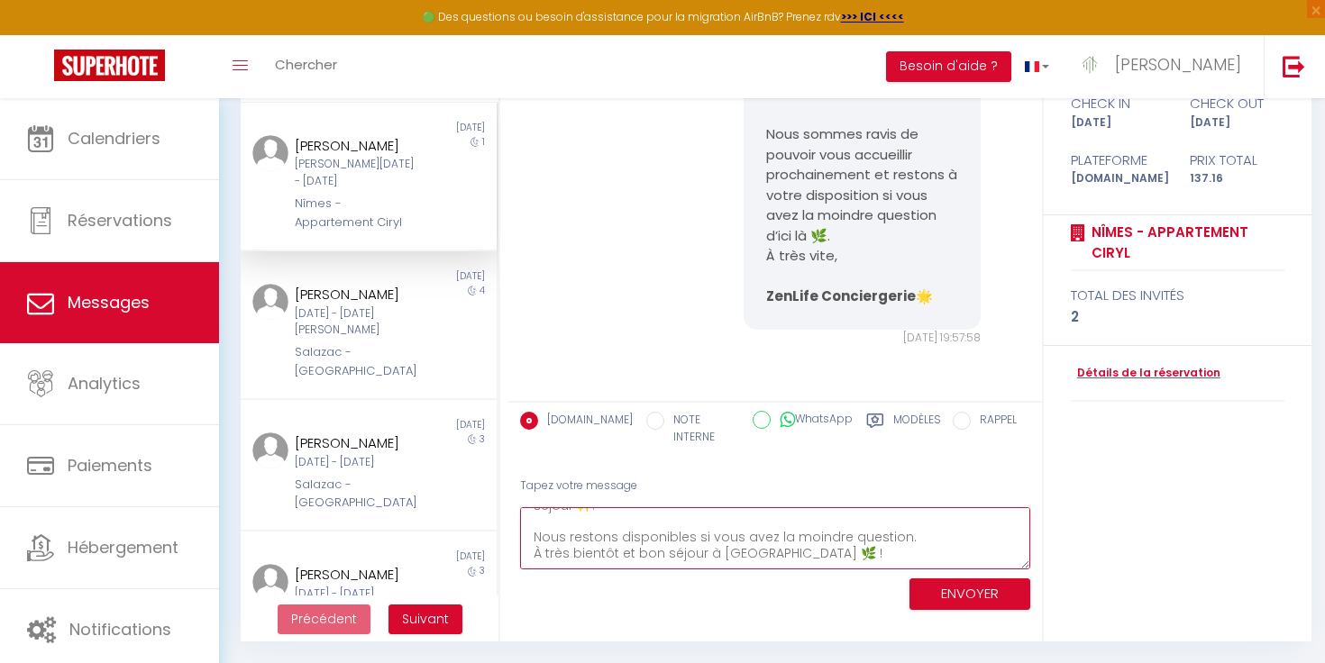
scroll to position [0, 0]
drag, startPoint x: 662, startPoint y: 516, endPoint x: 635, endPoint y: 447, distance: 73.6
click at [635, 447] on div "[DOMAIN_NAME] NOTE INTERNE WhatsApp Modèles 10 « ‹ » › [DATE] [PHONE_NUMBER] Su…" at bounding box center [775, 509] width 534 height 216
click at [934, 509] on textarea "Bonjour [PERSON_NAME], Voici votre livret d’accueil : [URL][DOMAIN_NAME] . Vous…" at bounding box center [775, 538] width 510 height 62
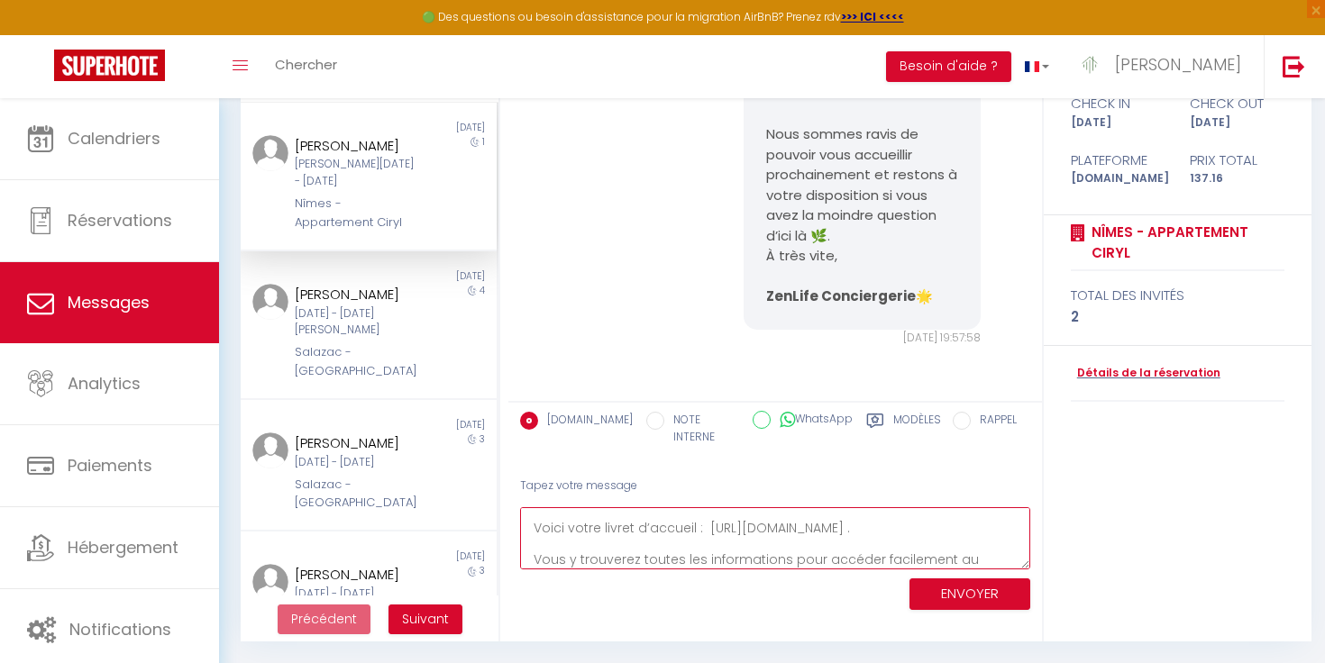
scroll to position [12, 0]
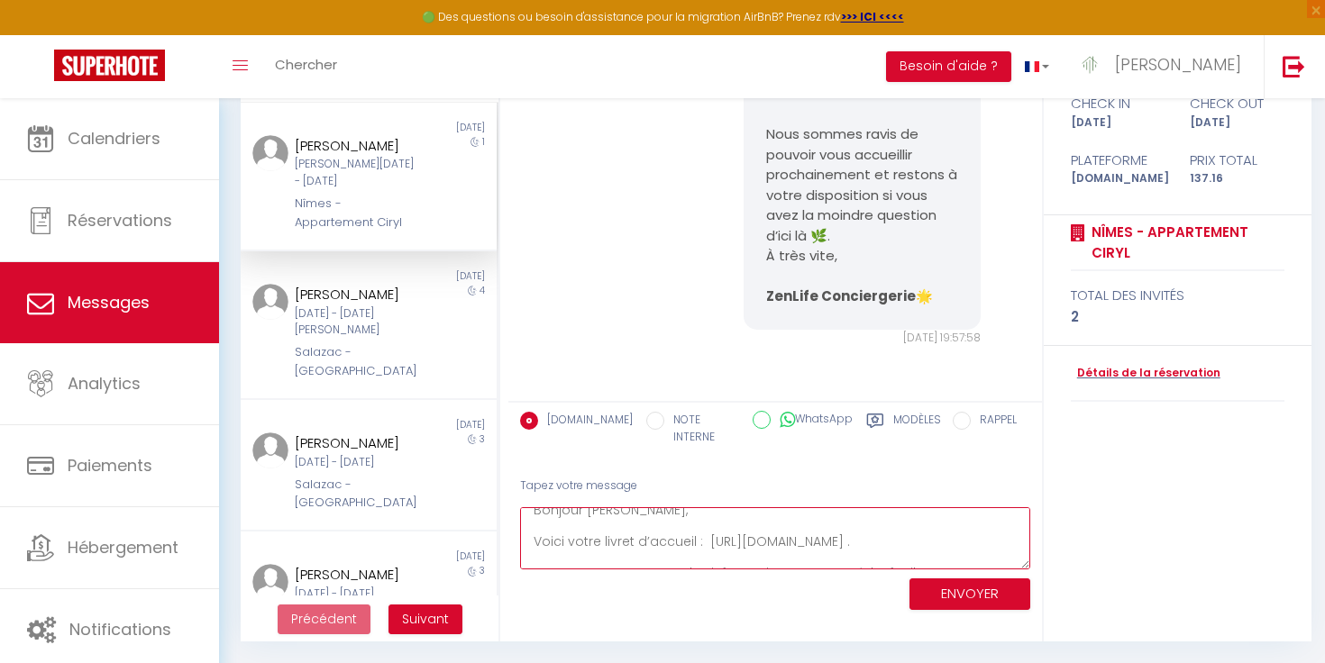
click at [780, 520] on textarea "Bonjour [PERSON_NAME], Voici votre livret d’accueil : [URL][DOMAIN_NAME] . Vous…" at bounding box center [775, 538] width 510 height 62
type textarea "Bonjour [PERSON_NAME], Voici votre livret d’accueil : [URL][DOMAIN_NAME] . Vous…"
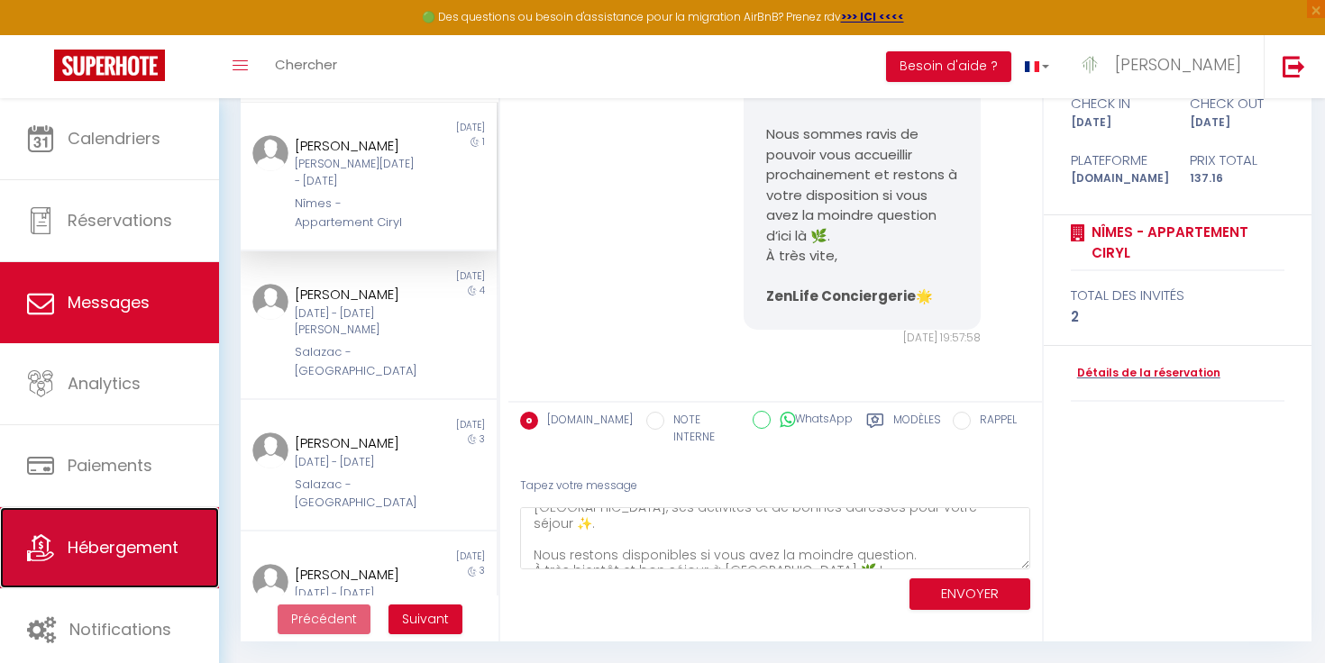
click at [110, 539] on span "Hébergement" at bounding box center [123, 547] width 111 height 23
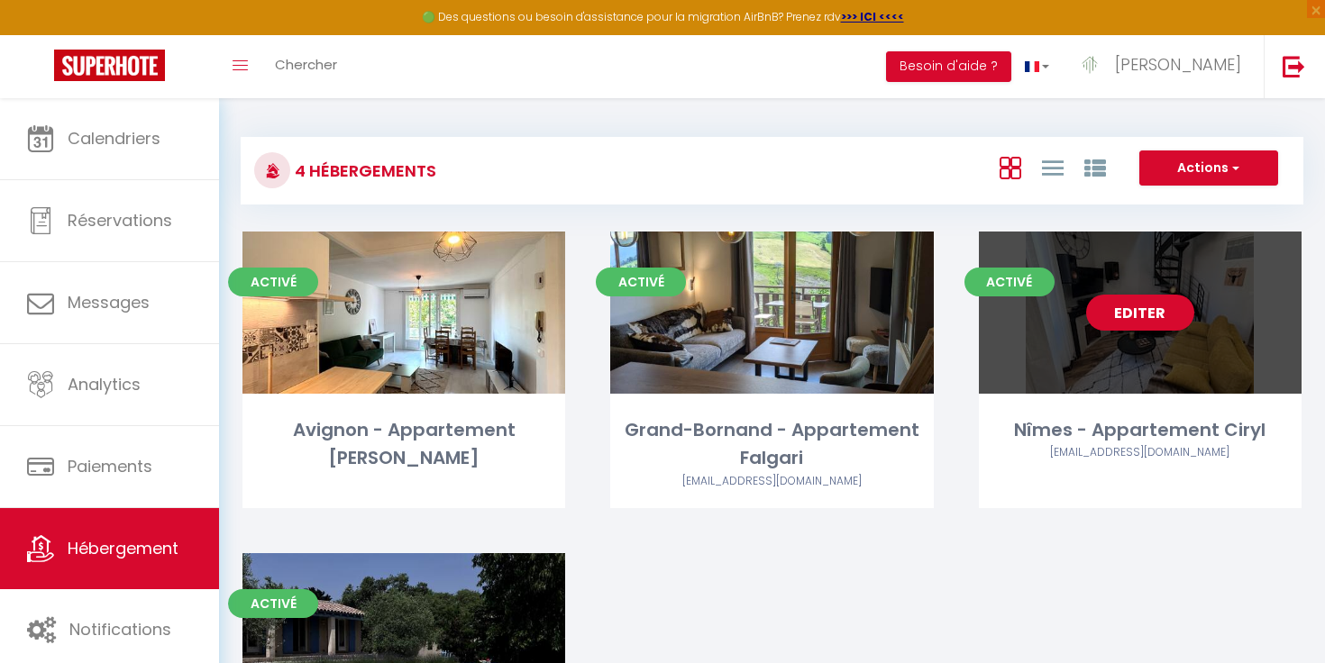
click at [1108, 333] on div "Editer" at bounding box center [1140, 313] width 323 height 162
click at [1119, 315] on link "Editer" at bounding box center [1140, 313] width 108 height 36
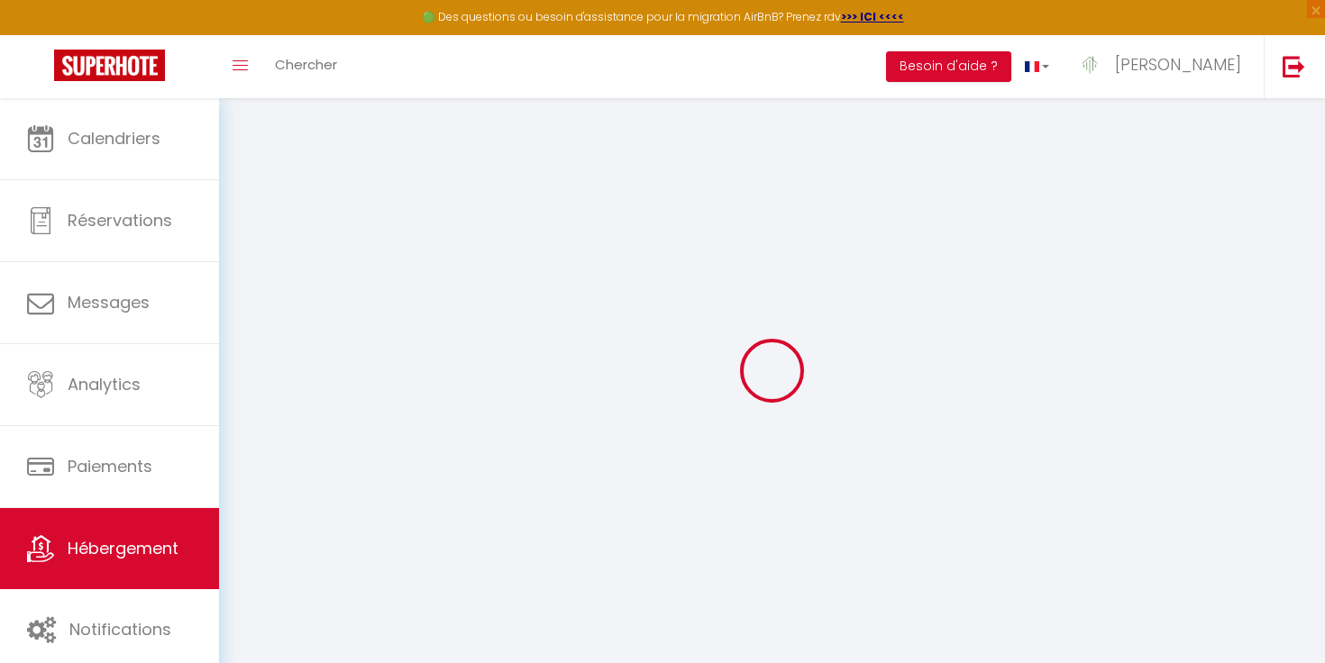
select select
checkbox input "false"
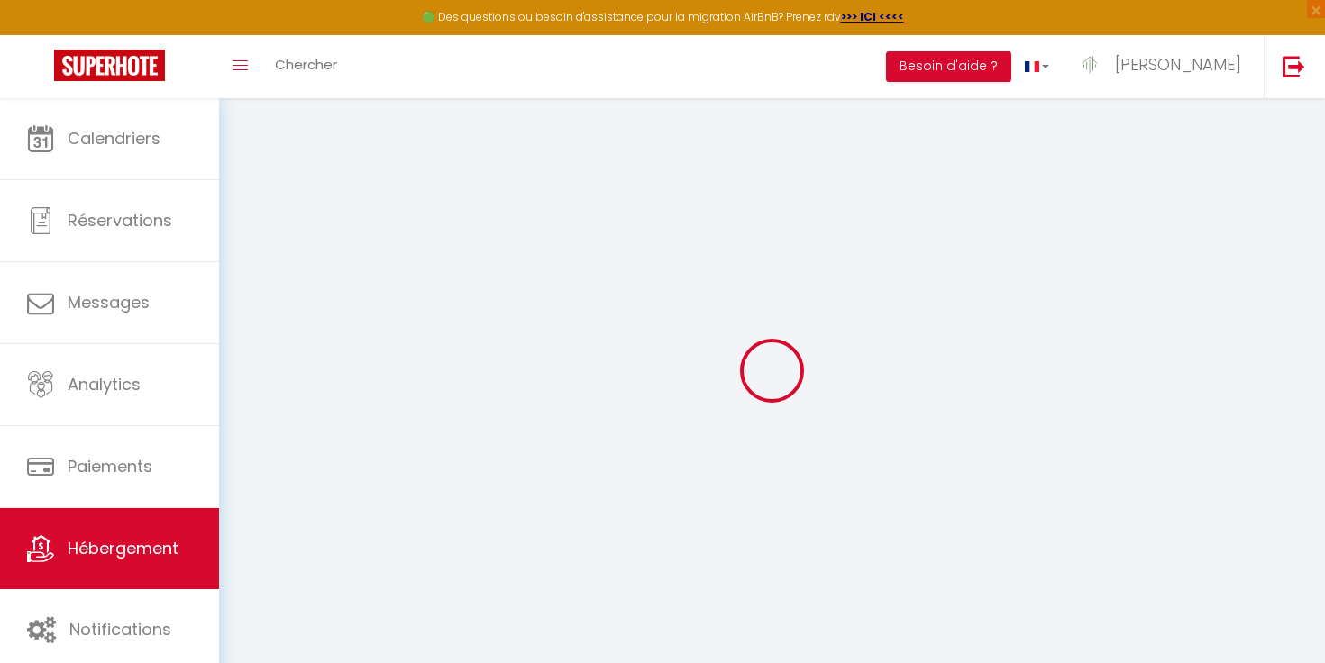
checkbox input "false"
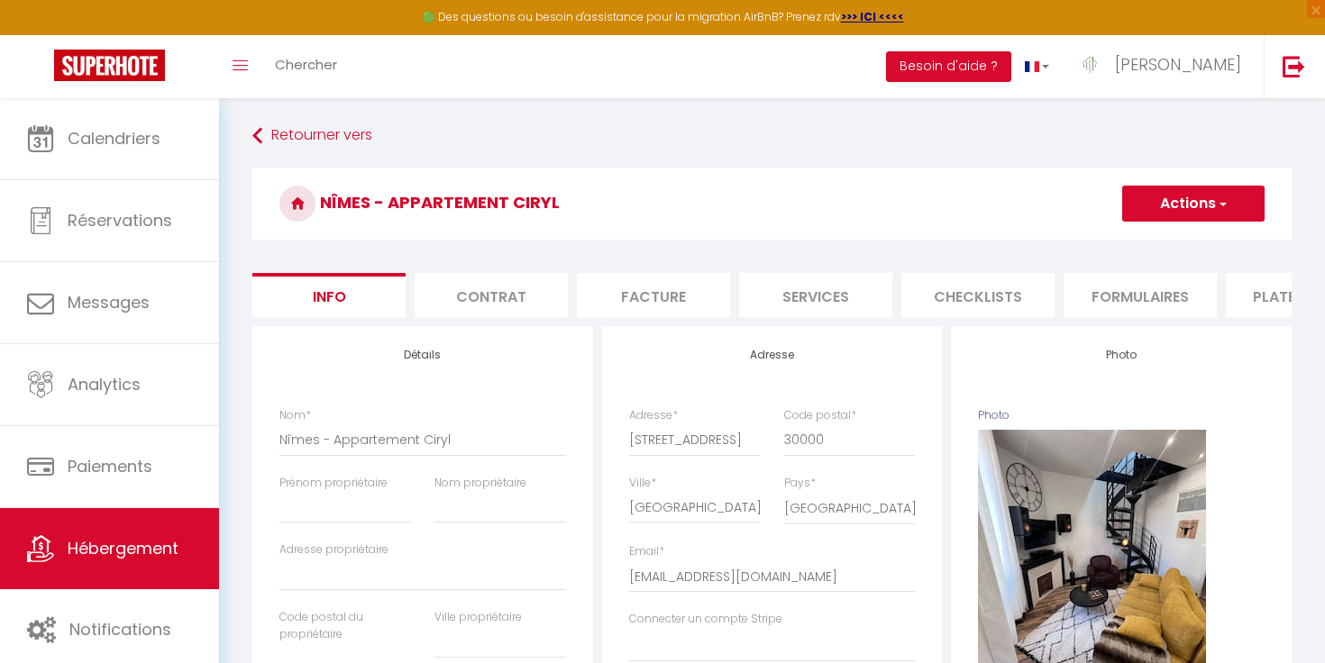
click at [1091, 309] on li "Formulaires" at bounding box center [1139, 295] width 153 height 44
select select
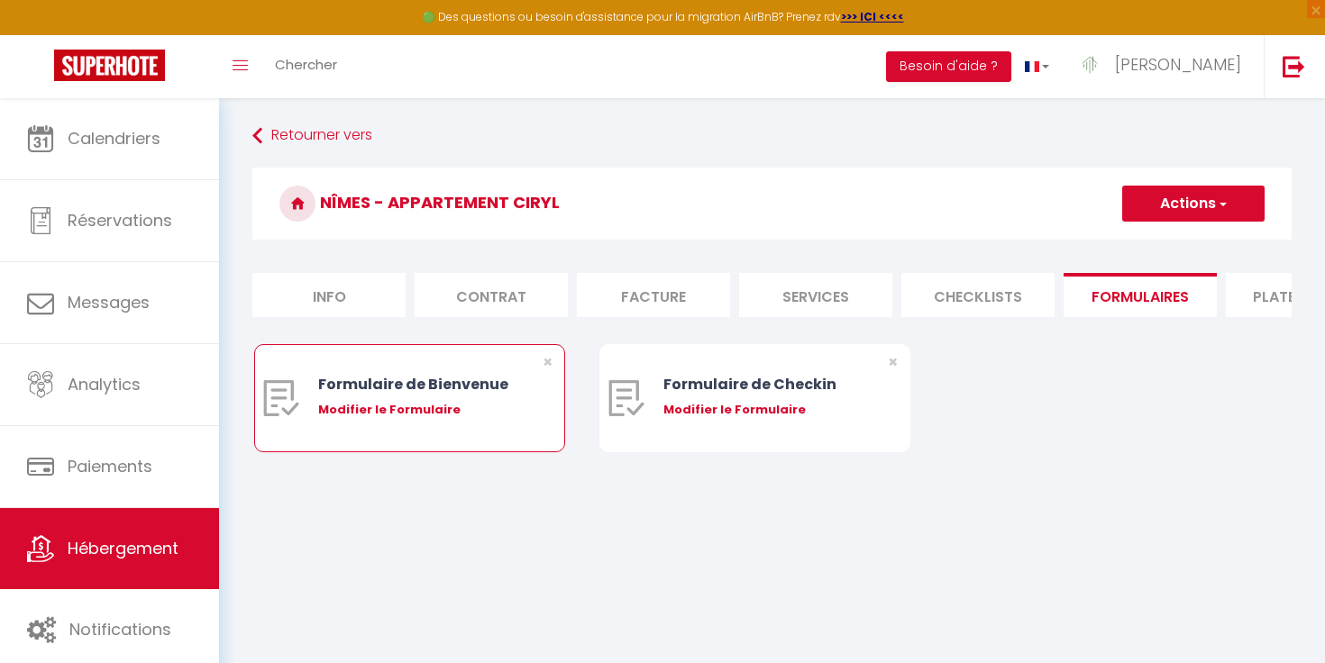
click at [414, 409] on div "Modifier le Formulaire" at bounding box center [422, 410] width 208 height 18
type input "Formulaire de Bienvenue"
type input "Afin de préparer au mieux votre arrivée et recevoir votre Guide de Bienvenue, j…"
select select "[object Object]"
radio input "true"
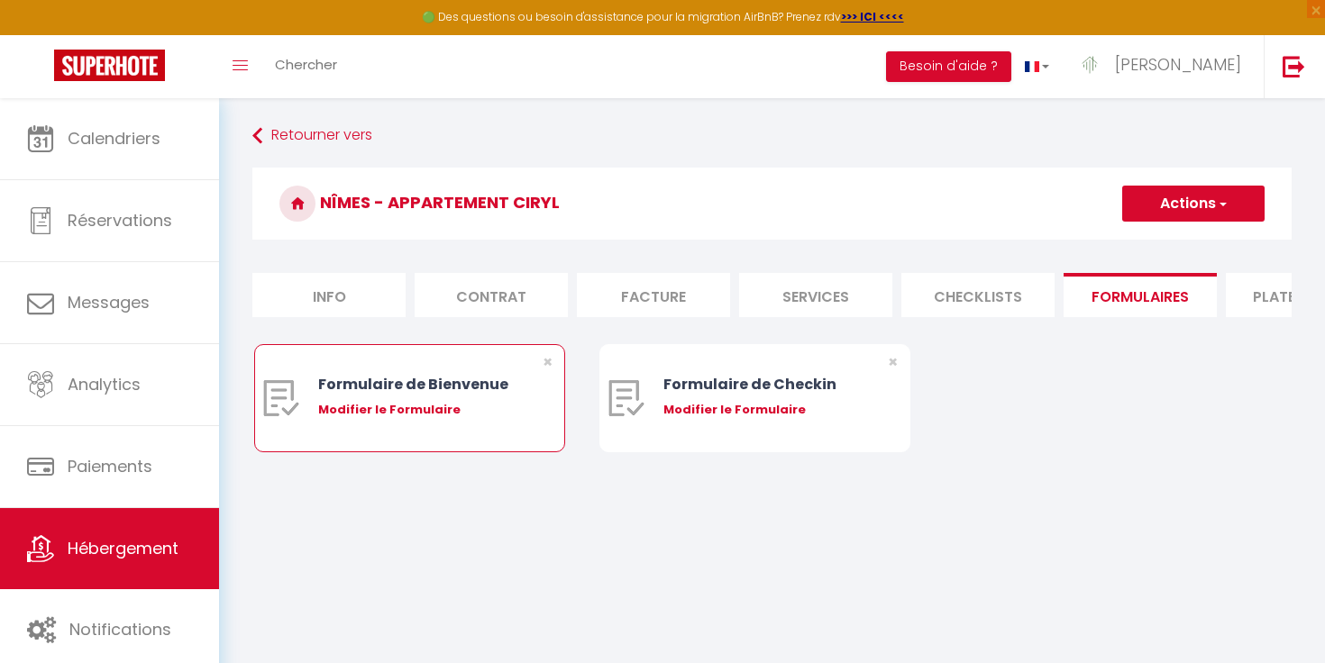
select select
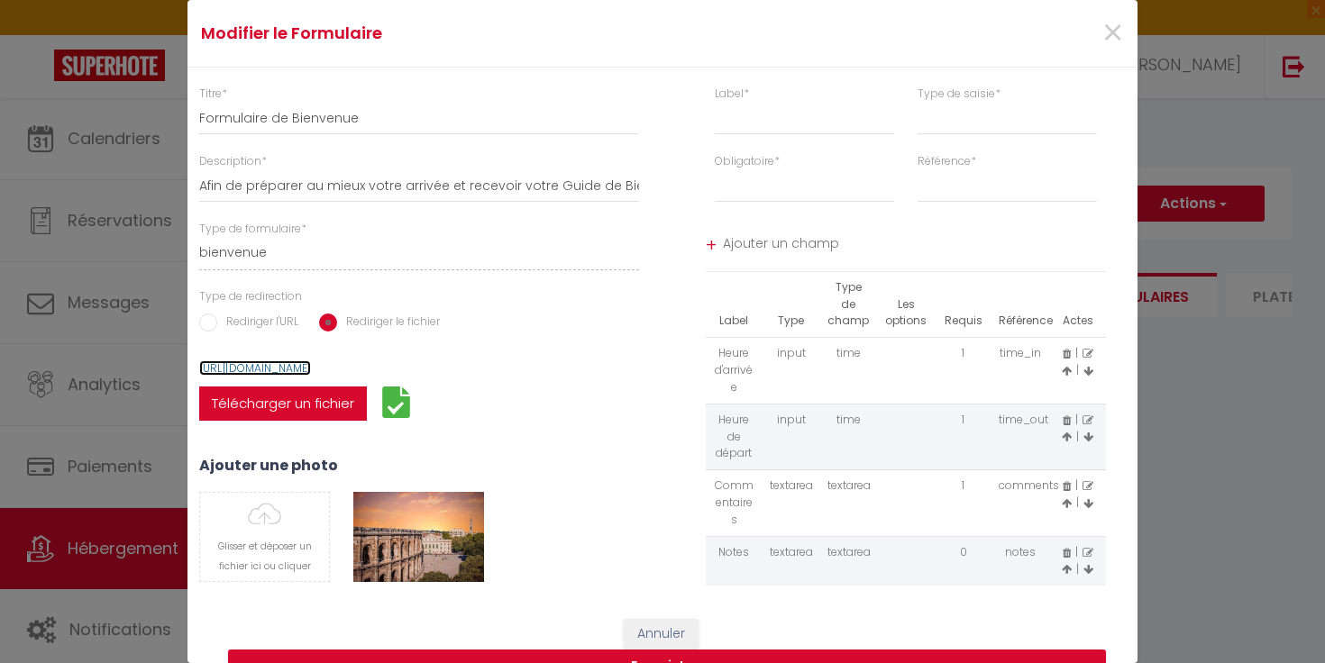
click at [311, 373] on link "[URL][DOMAIN_NAME]" at bounding box center [255, 368] width 112 height 15
click at [1246, 390] on div "Modifier le Formulaire × Titre * Formulaire de Bienvenue Description * Afin de …" at bounding box center [662, 331] width 1325 height 663
click at [1122, 37] on span "×" at bounding box center [1112, 33] width 23 height 54
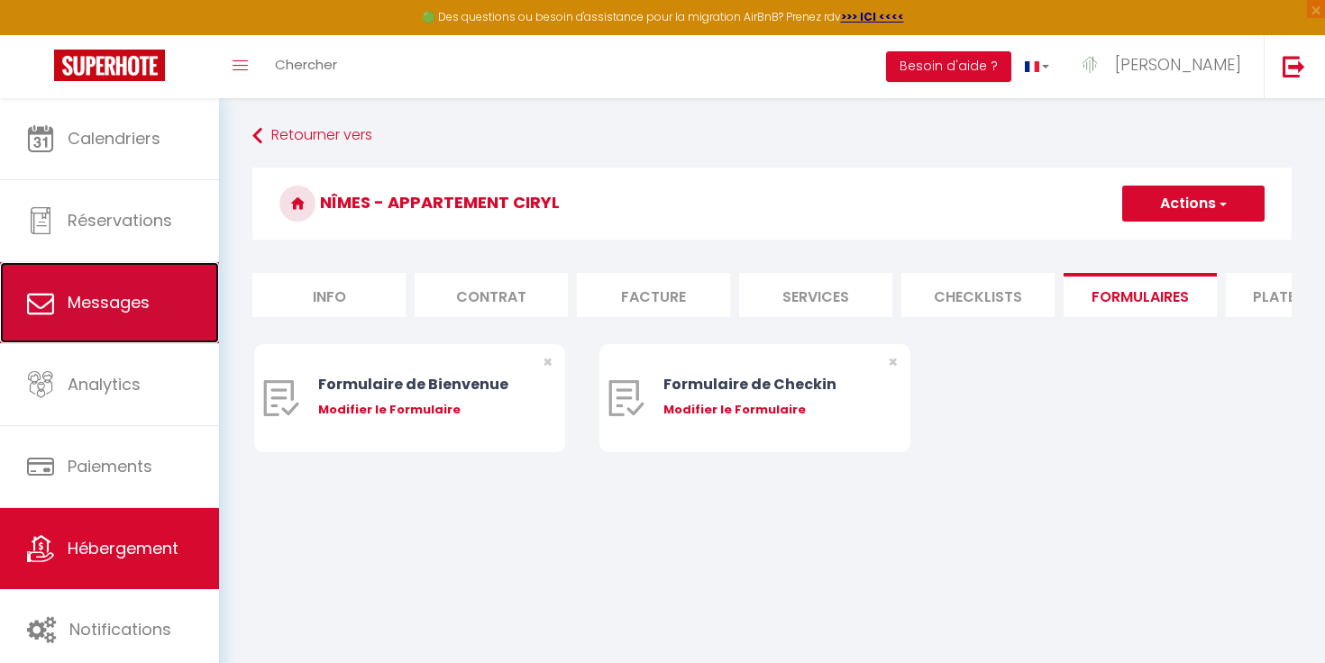
click at [125, 318] on link "Messages" at bounding box center [109, 302] width 219 height 81
select select "message"
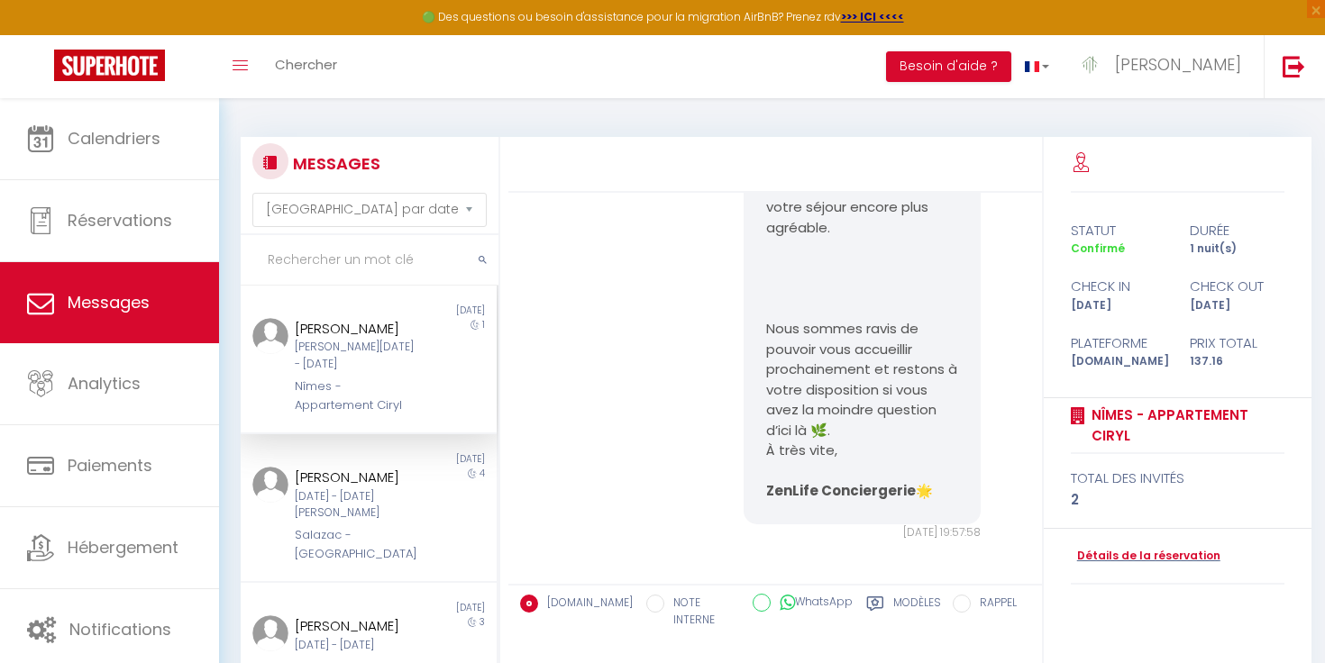
scroll to position [493, 0]
click at [909, 600] on label "Modèles" at bounding box center [917, 613] width 48 height 37
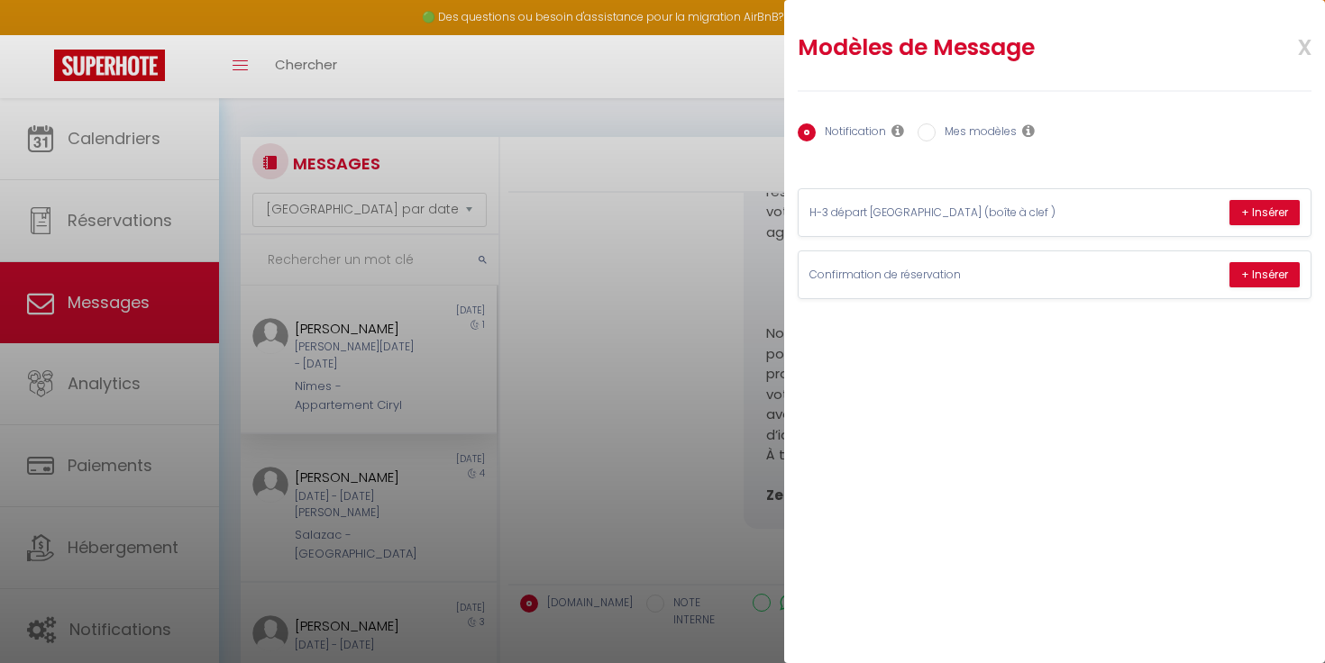
click at [987, 135] on label "Mes modèles" at bounding box center [976, 133] width 81 height 20
click at [936, 135] on input "Mes modèles" at bounding box center [926, 132] width 18 height 18
radio input "true"
radio input "false"
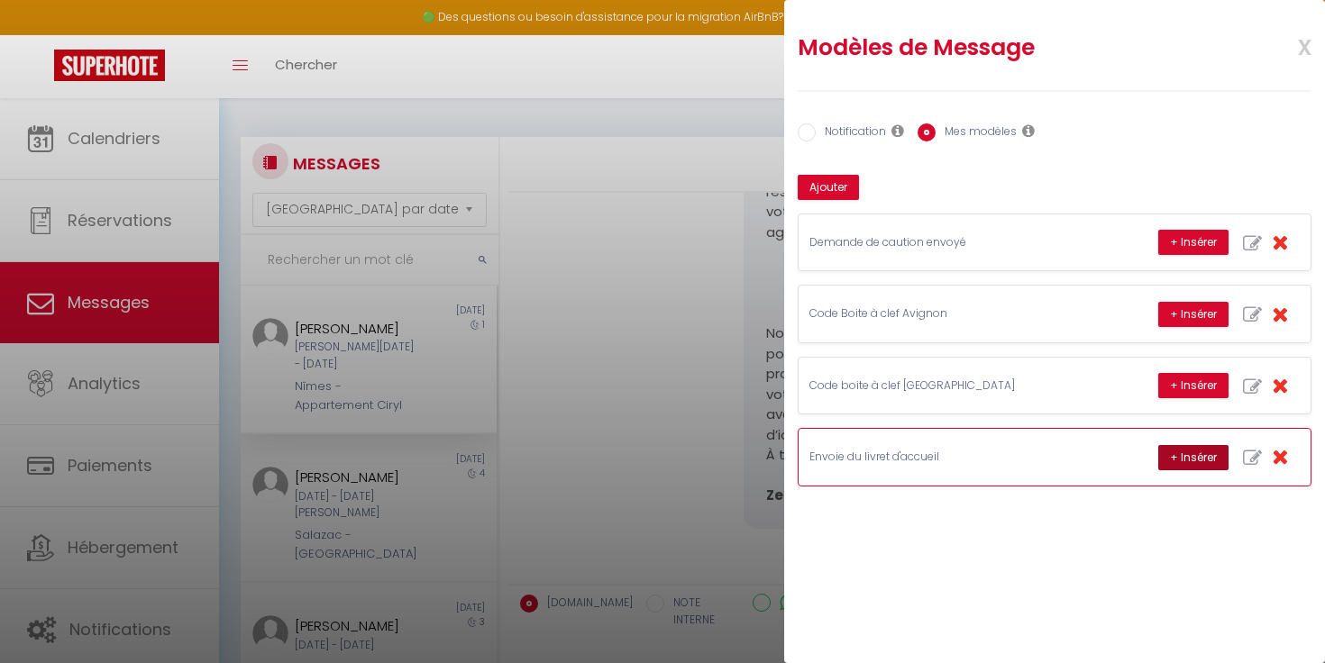
click at [1170, 461] on button "+ Insérer" at bounding box center [1193, 457] width 70 height 25
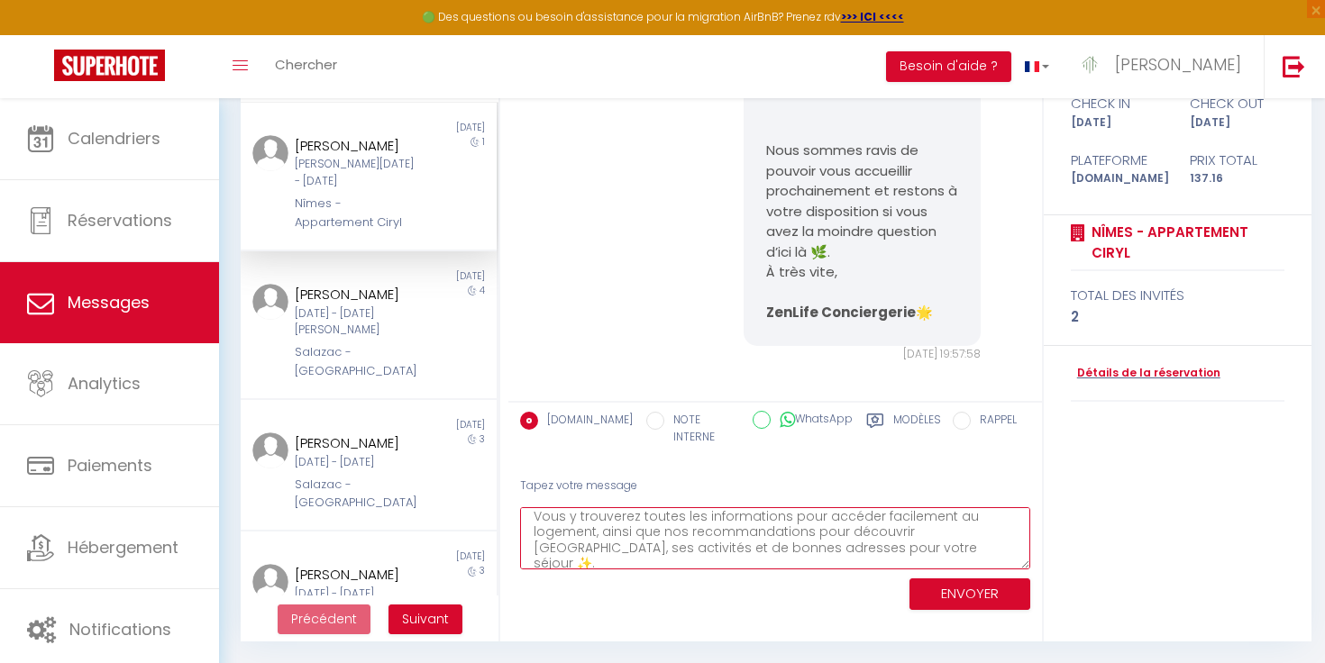
scroll to position [27, 0]
click at [707, 510] on textarea "Bonjour [PERSON_NAME], Voici votre livret d’accueil : [URL][DOMAIN_NAME] . Vous…" at bounding box center [775, 538] width 510 height 62
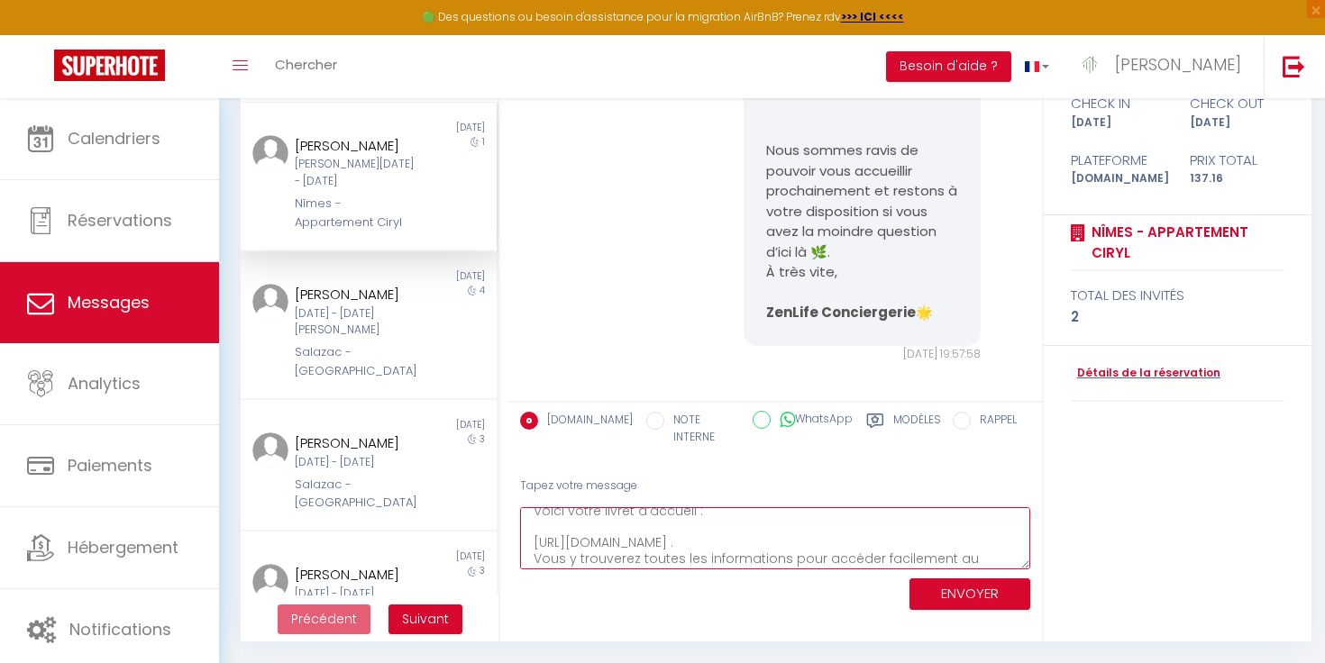
scroll to position [59, 0]
click at [932, 511] on textarea "Bonjour [PERSON_NAME], Voici votre livret d’accueil : [URL][DOMAIN_NAME] . Vous…" at bounding box center [775, 538] width 510 height 62
type textarea "Bonjour [PERSON_NAME], Voici votre livret d’accueil : [URL][DOMAIN_NAME] . Vous…"
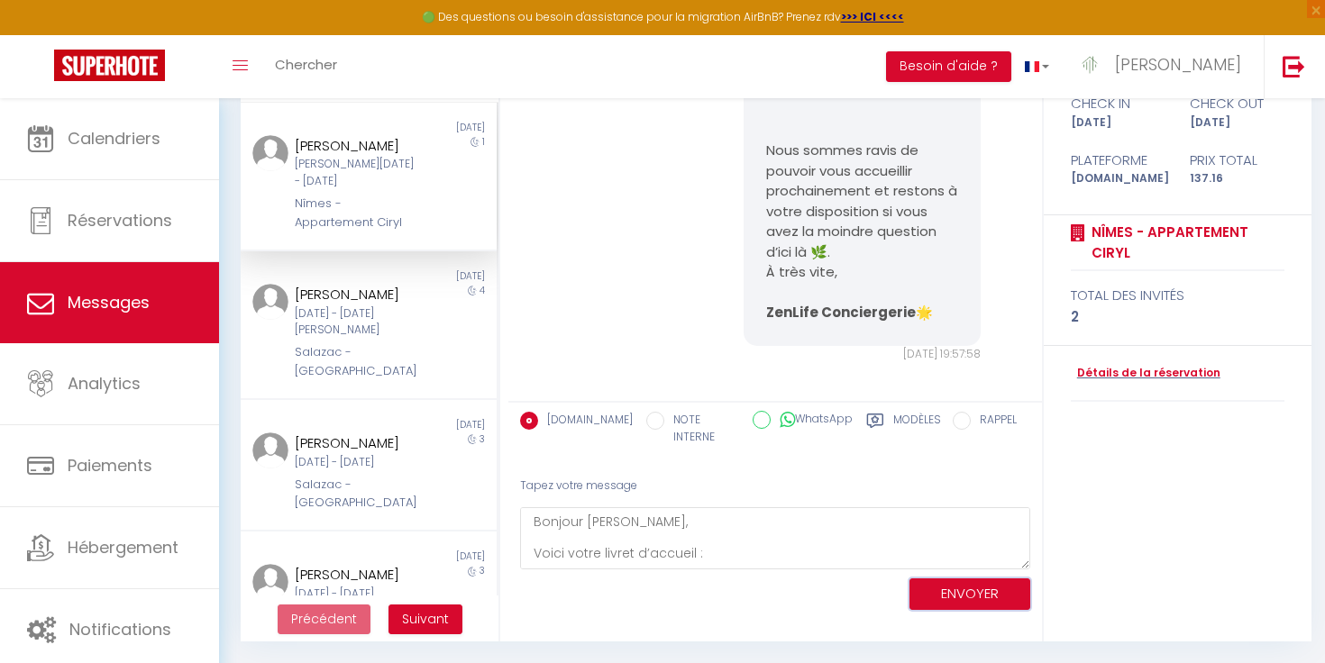
click at [971, 579] on button "ENVOYER" at bounding box center [969, 595] width 121 height 32
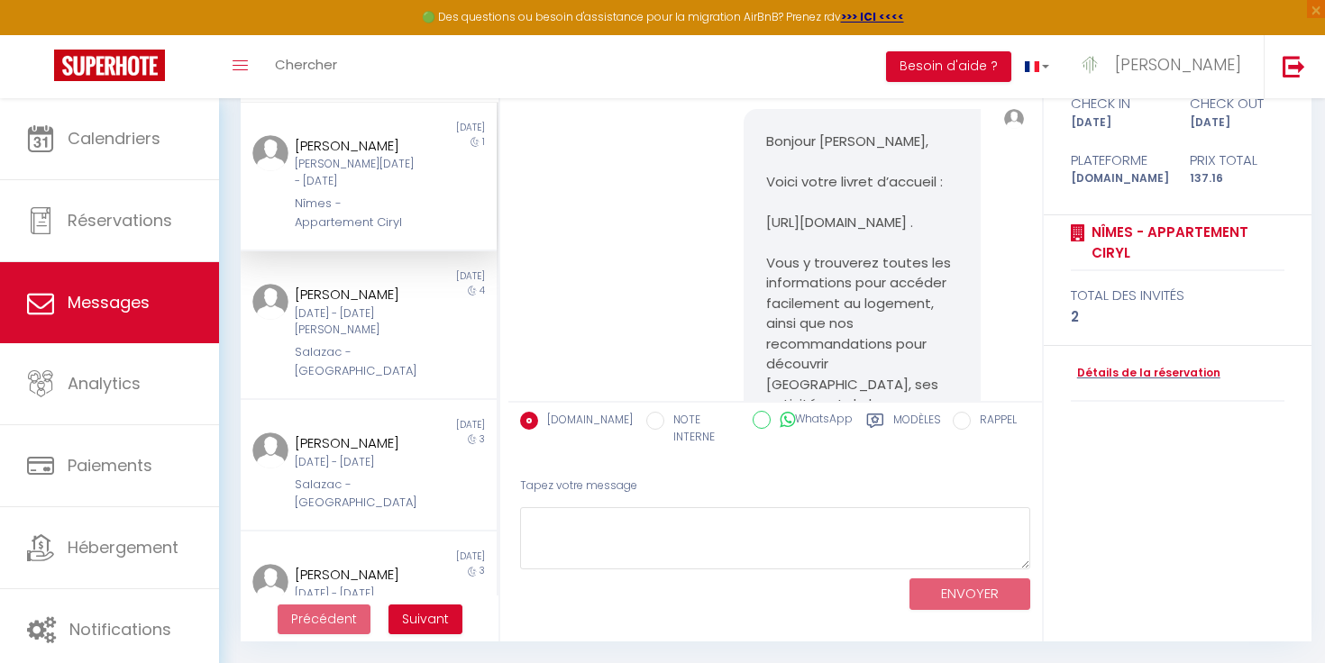
scroll to position [813, 0]
click at [767, 226] on pre "Bonjour [PERSON_NAME], Voici votre livret d’accueil : [URL][DOMAIN_NAME] . Vous…" at bounding box center [862, 391] width 192 height 507
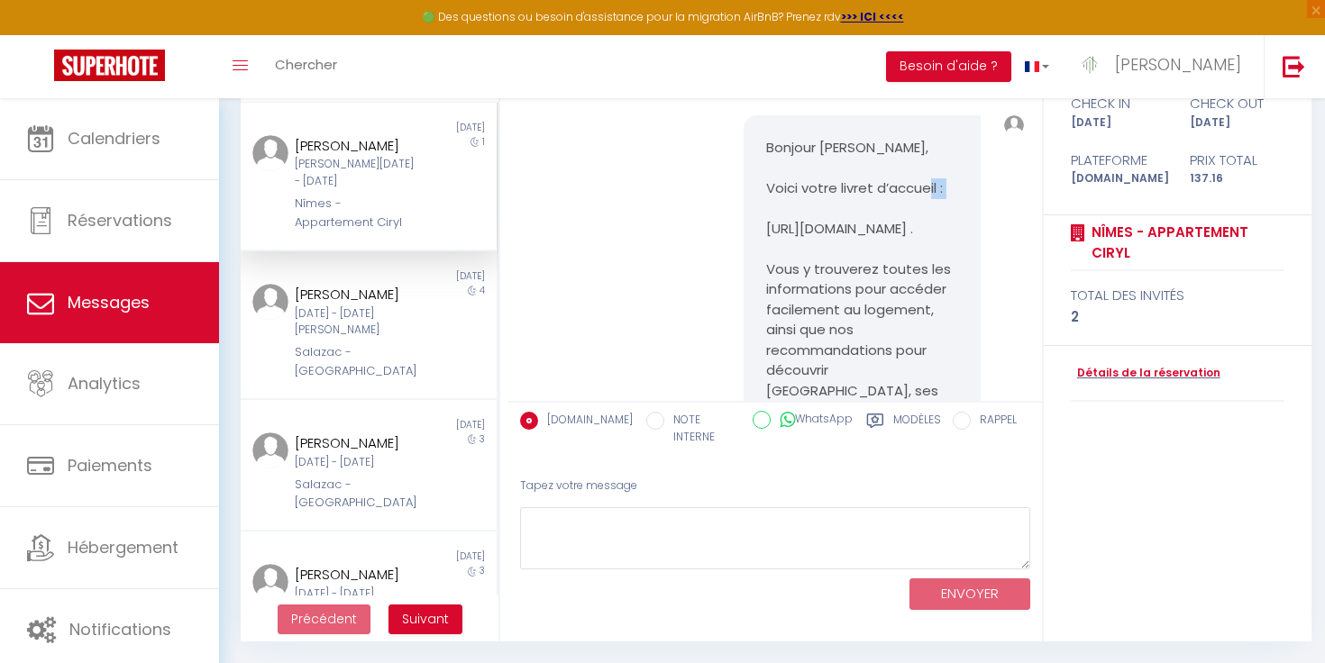
click at [767, 226] on pre "Bonjour [PERSON_NAME], Voici votre livret d’accueil : [URL][DOMAIN_NAME] . Vous…" at bounding box center [862, 391] width 192 height 507
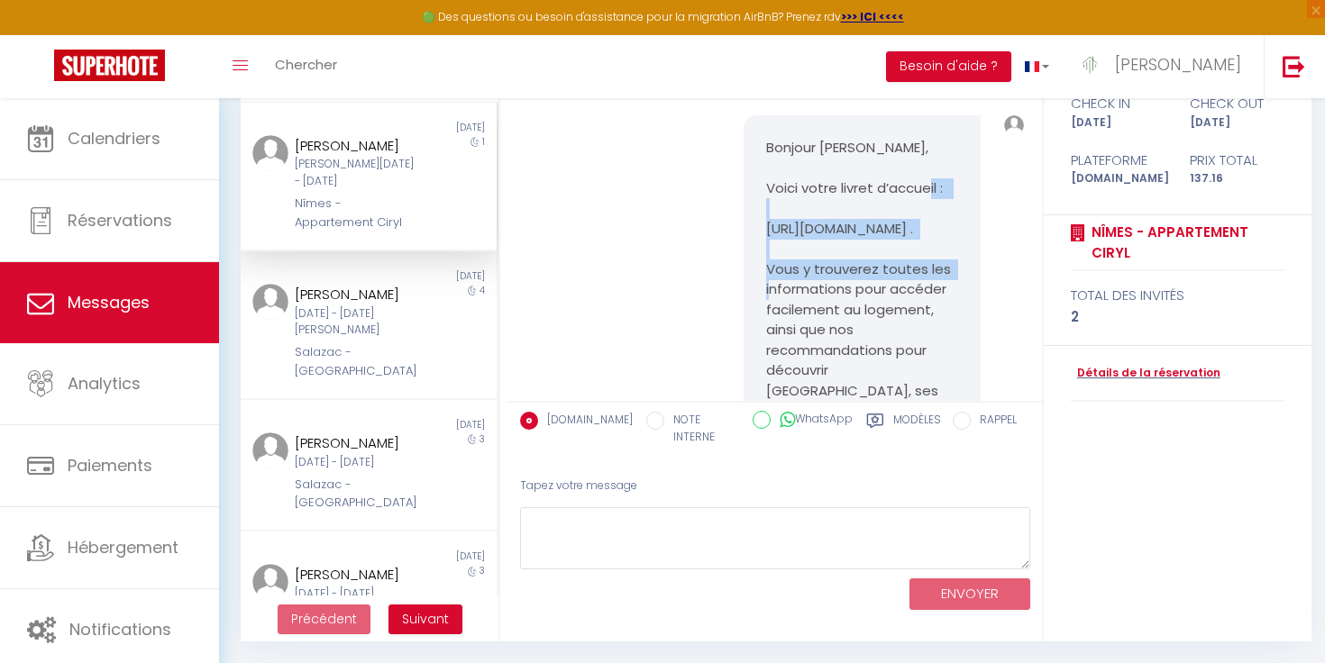
click at [767, 226] on pre "Bonjour [PERSON_NAME], Voici votre livret d’accueil : [URL][DOMAIN_NAME] . Vous…" at bounding box center [862, 391] width 192 height 507
click at [711, 247] on div "Bonjour [PERSON_NAME], Voici votre livret d’accueil : [URL][DOMAIN_NAME] . Vous…" at bounding box center [775, 399] width 521 height 641
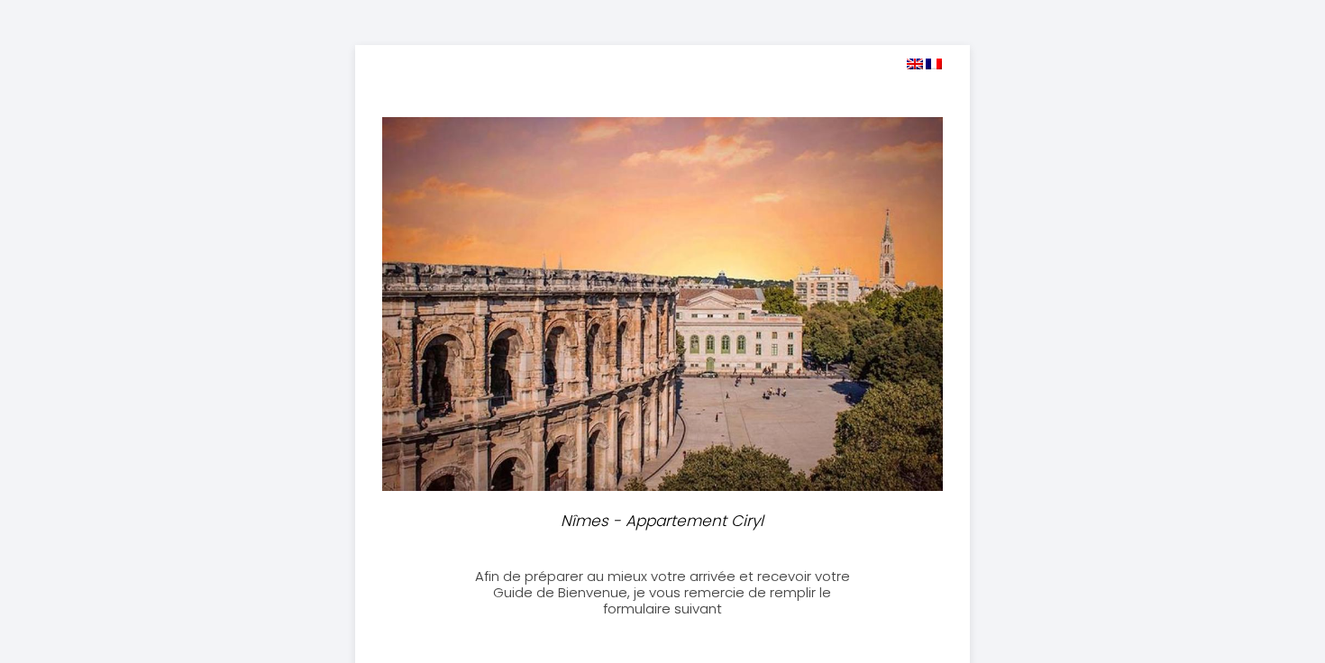
select select
